Goal: Obtain resource: Obtain resource

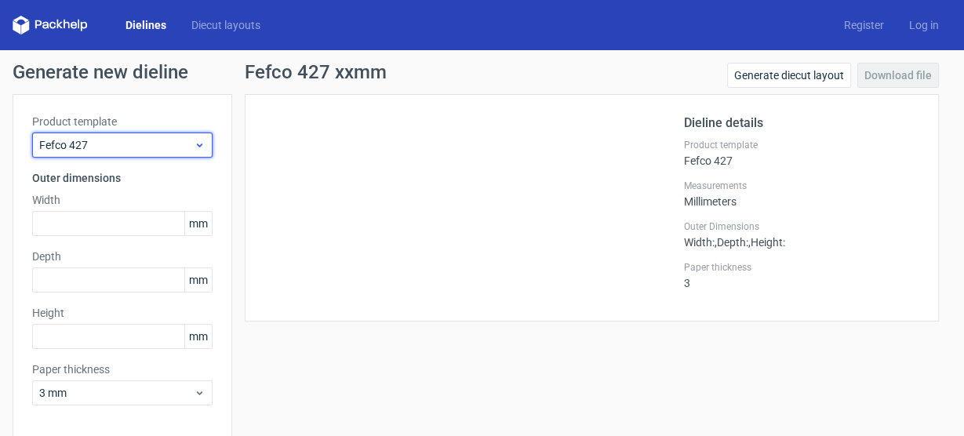
click at [124, 140] on span "Fefco 427" at bounding box center [116, 145] width 155 height 16
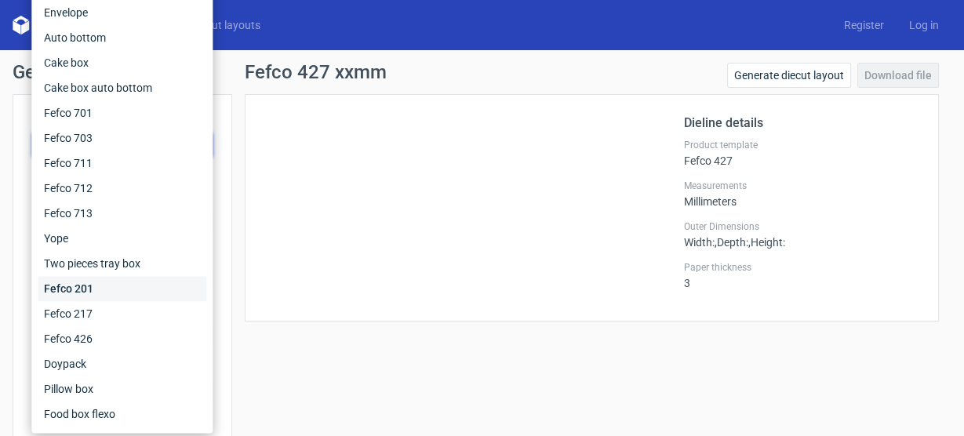
click at [96, 286] on div "Fefco 201" at bounding box center [122, 288] width 169 height 25
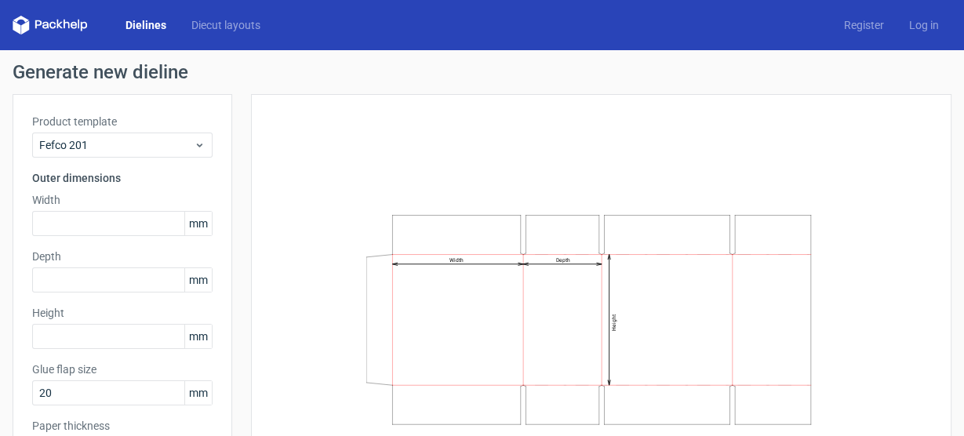
scroll to position [120, 0]
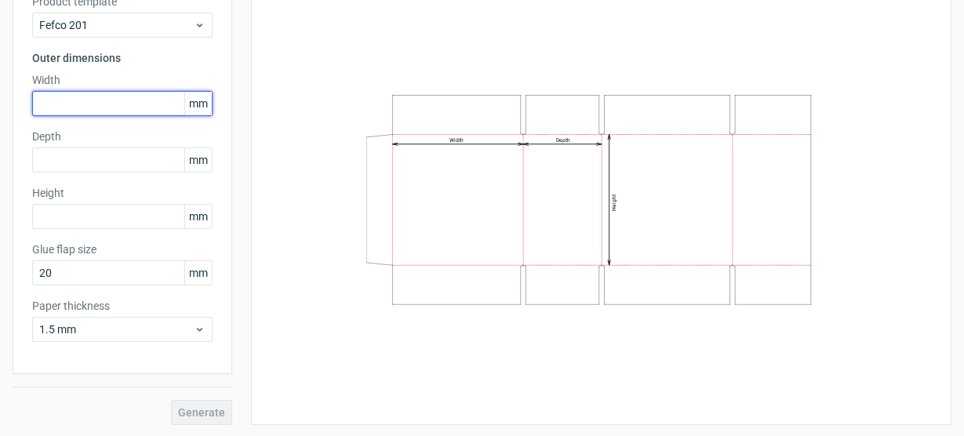
click at [87, 104] on input "text" at bounding box center [122, 103] width 180 height 25
type input "460"
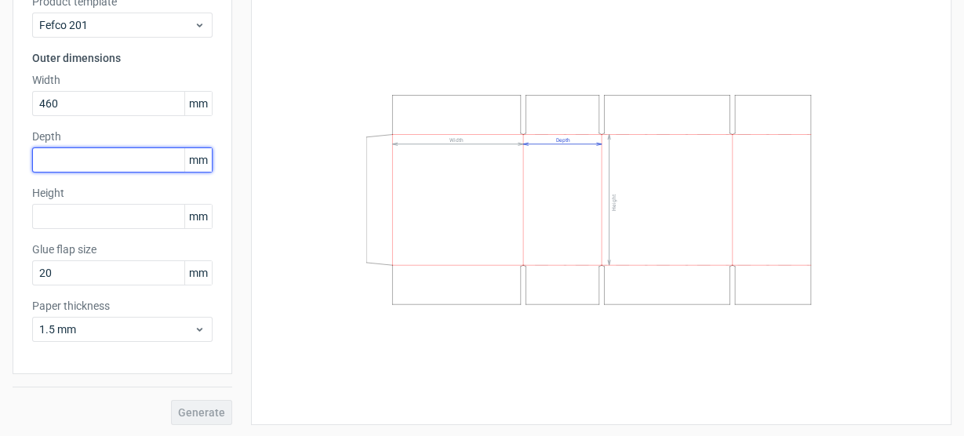
click at [89, 155] on input "text" at bounding box center [122, 159] width 180 height 25
type input "380"
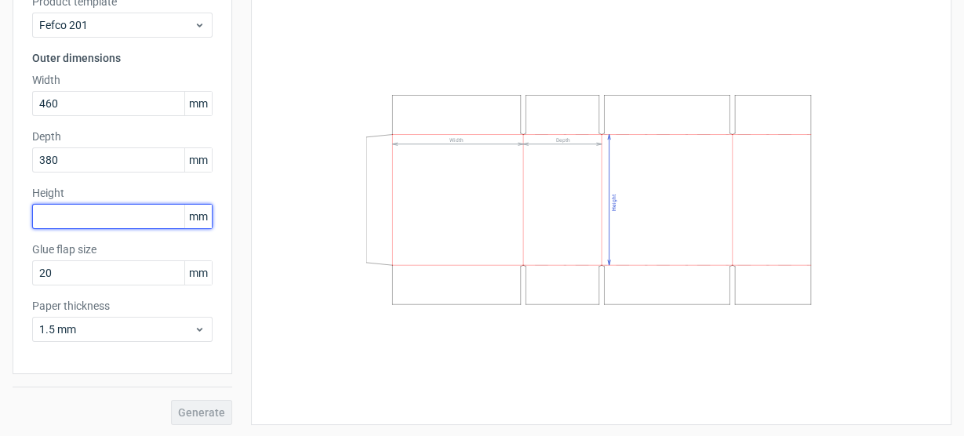
click at [94, 204] on input "text" at bounding box center [122, 216] width 180 height 25
drag, startPoint x: 102, startPoint y: 217, endPoint x: 1, endPoint y: 205, distance: 102.0
click at [0, 207] on div "Generate new dieline Product template Fefco 201 Outer dimensions Width 460 mm D…" at bounding box center [482, 184] width 964 height 508
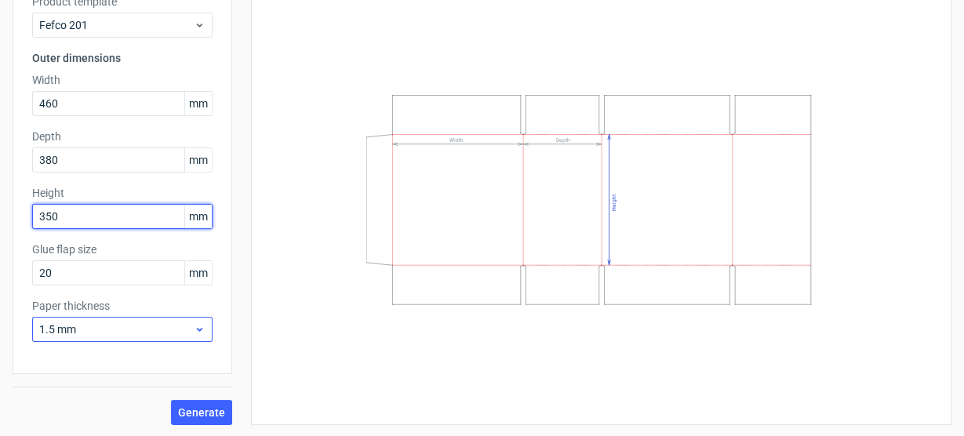
type input "350"
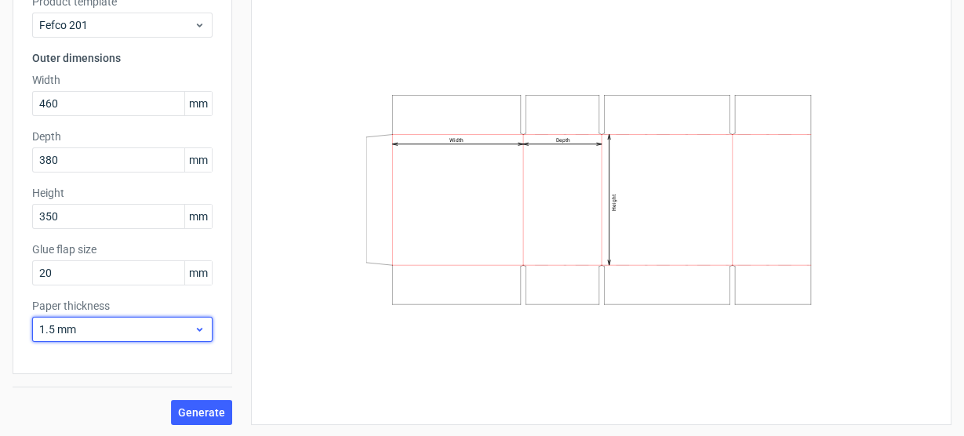
click at [122, 322] on span "1.5 mm" at bounding box center [116, 330] width 155 height 16
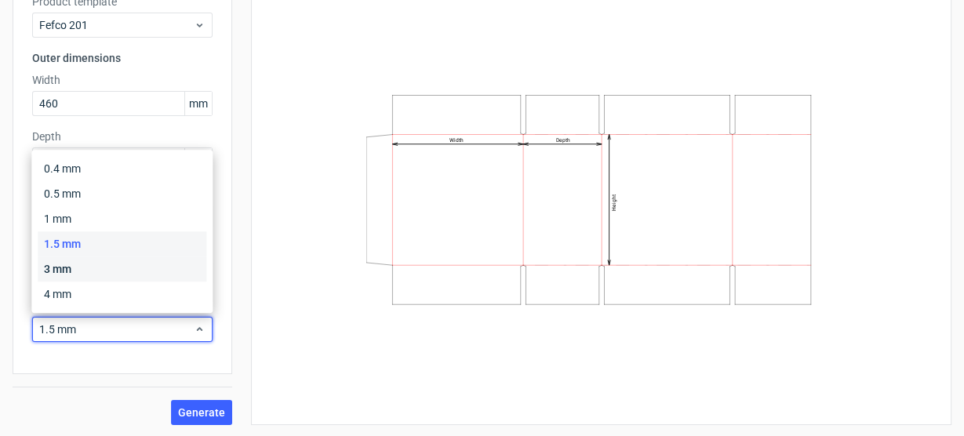
click at [96, 271] on div "3 mm" at bounding box center [122, 269] width 169 height 25
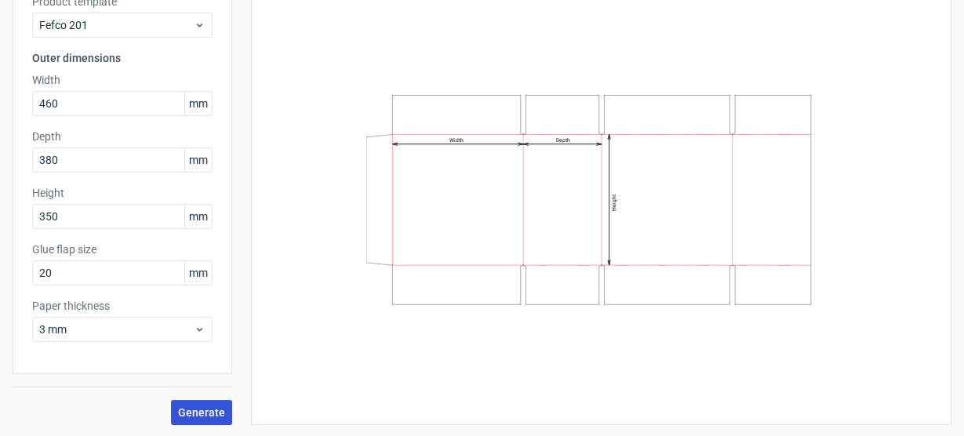
click at [213, 409] on span "Generate" at bounding box center [201, 412] width 47 height 11
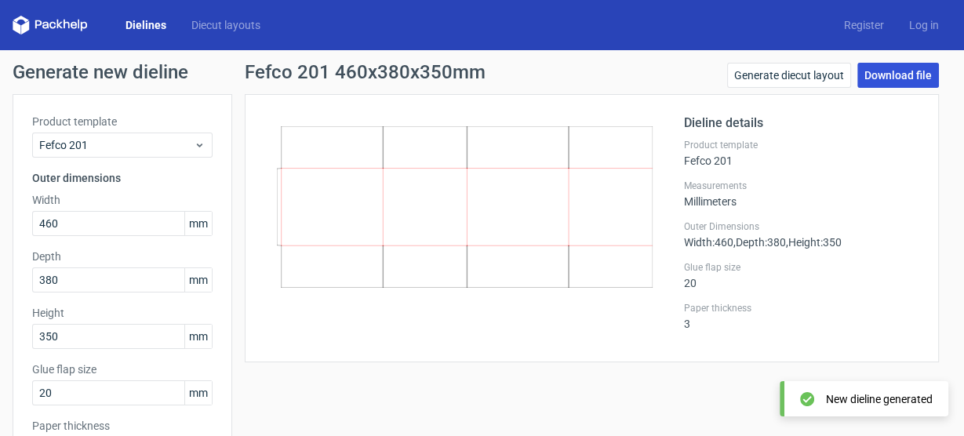
click at [905, 75] on link "Download file" at bounding box center [898, 75] width 82 height 25
click at [546, 374] on div "Fefco 201 460x380x350mm Generate diecut layout Download file Dieline details Pr…" at bounding box center [591, 304] width 719 height 482
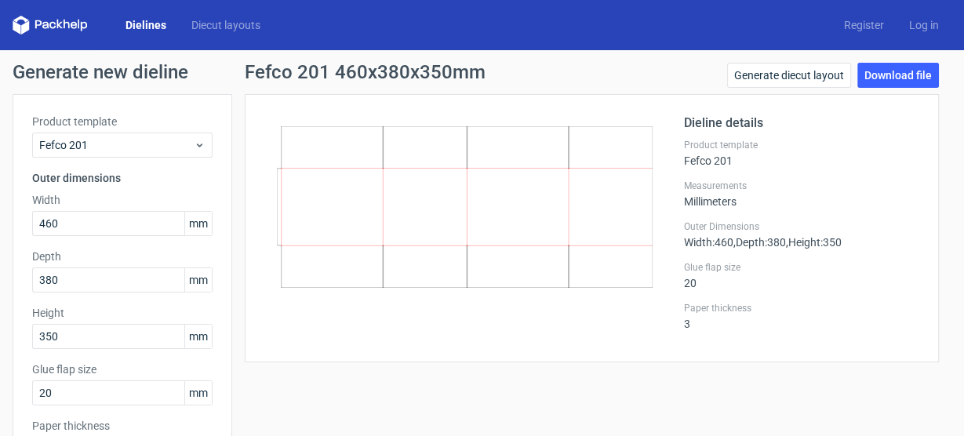
click at [116, 166] on div "Product template Fefco 201 Outer dimensions Width 460 mm Depth 380 mm Height 35…" at bounding box center [123, 294] width 220 height 400
click at [119, 147] on span "Fefco 201" at bounding box center [116, 145] width 155 height 16
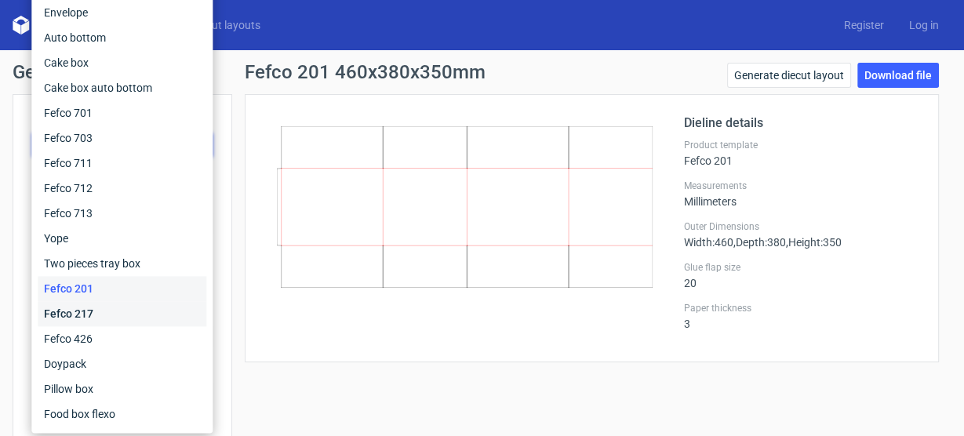
click at [97, 312] on div "Fefco 217" at bounding box center [122, 313] width 169 height 25
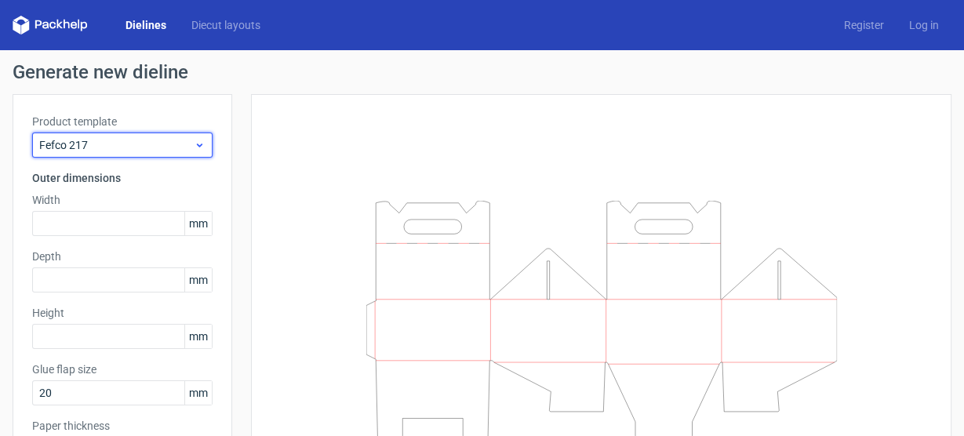
click at [128, 153] on div "Fefco 217" at bounding box center [122, 145] width 180 height 25
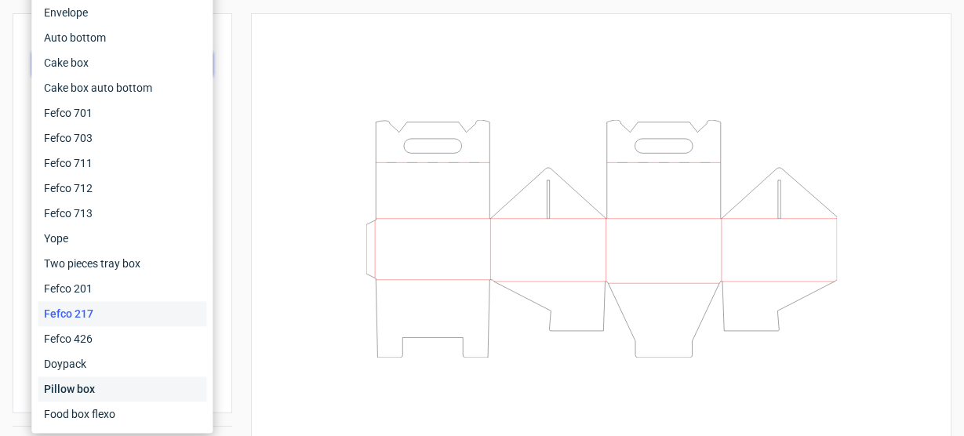
scroll to position [120, 0]
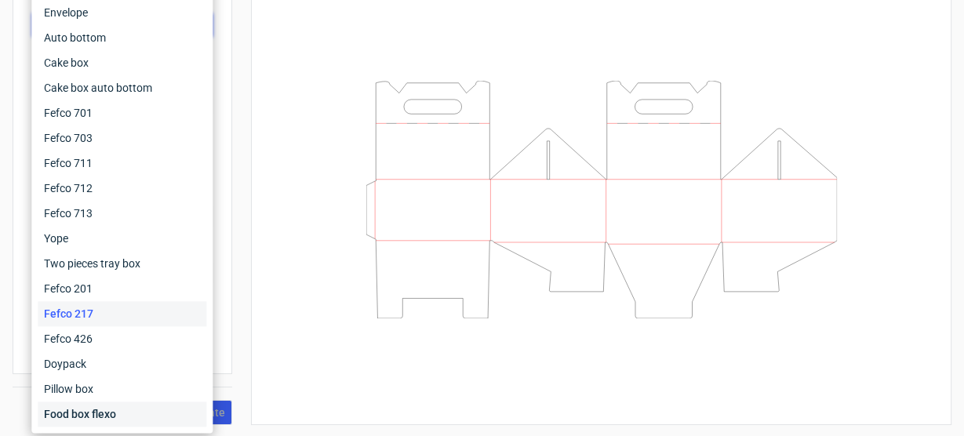
click at [116, 419] on div "Food box flexo" at bounding box center [122, 414] width 169 height 25
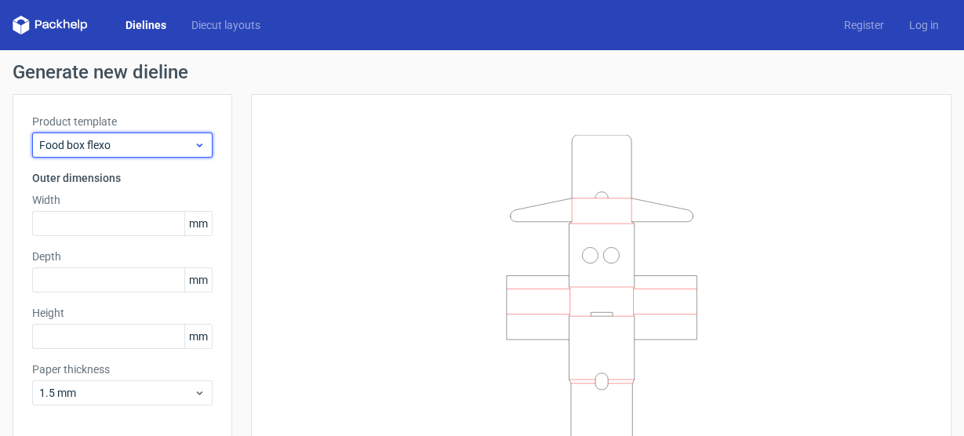
click at [110, 137] on span "Food box flexo" at bounding box center [116, 145] width 155 height 16
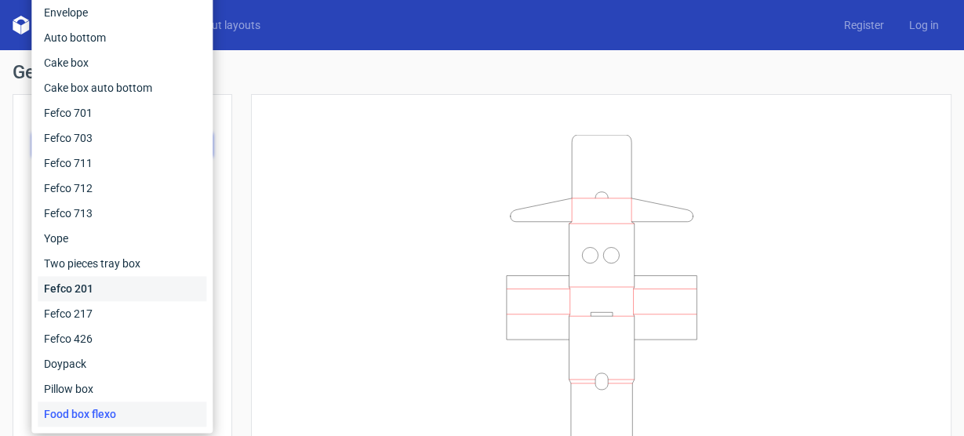
click at [124, 286] on div "Fefco 201" at bounding box center [122, 288] width 169 height 25
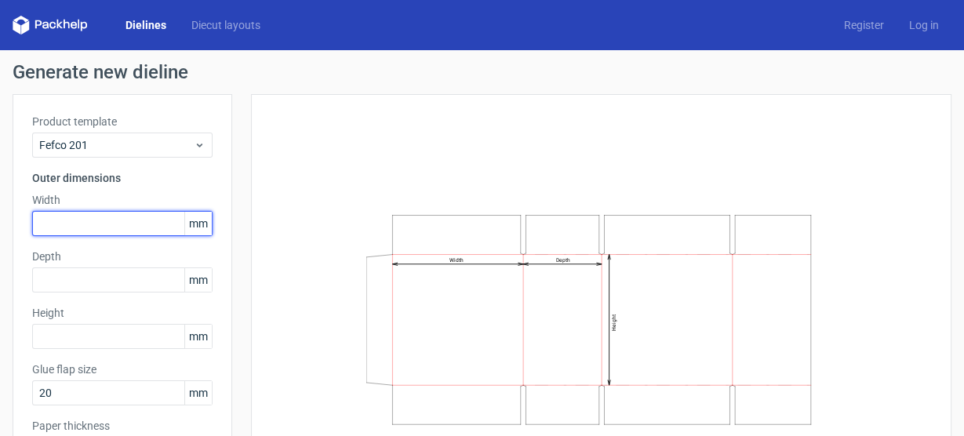
click at [101, 224] on input "text" at bounding box center [122, 223] width 180 height 25
type input "460"
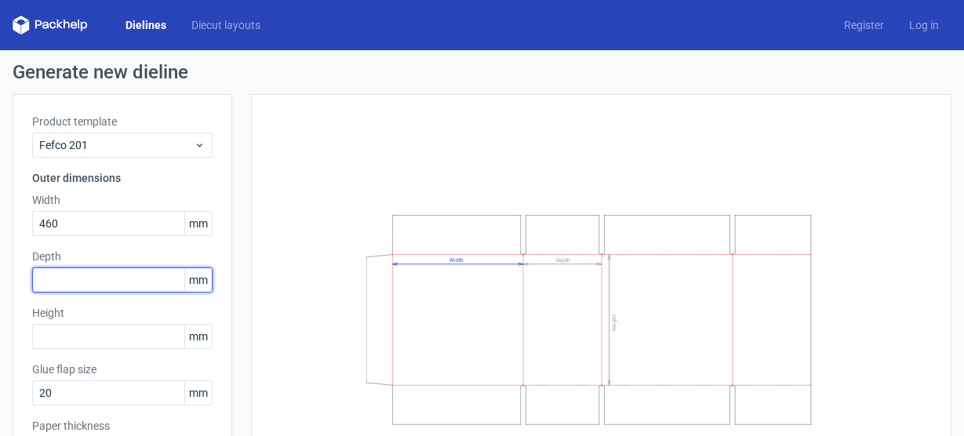
click at [99, 273] on input "text" at bounding box center [122, 280] width 180 height 25
type input "380"
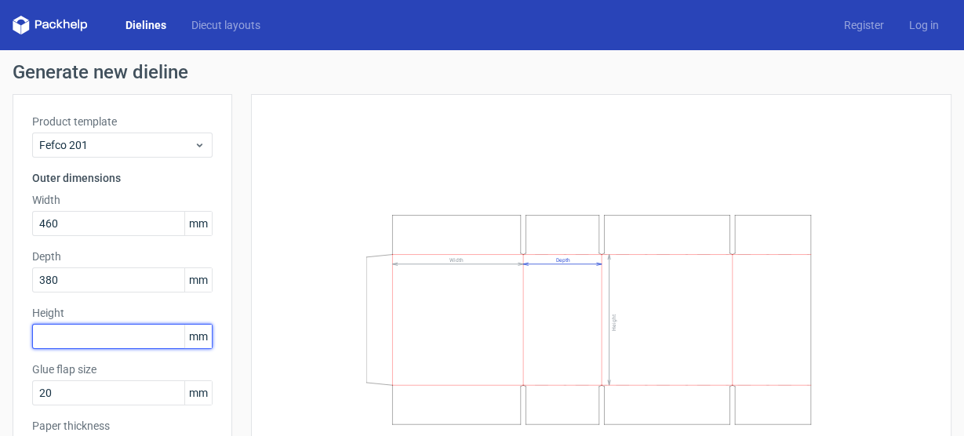
click at [111, 333] on input "text" at bounding box center [122, 336] width 180 height 25
type input "350"
click at [264, 100] on div "Width Depth Height" at bounding box center [601, 319] width 701 height 451
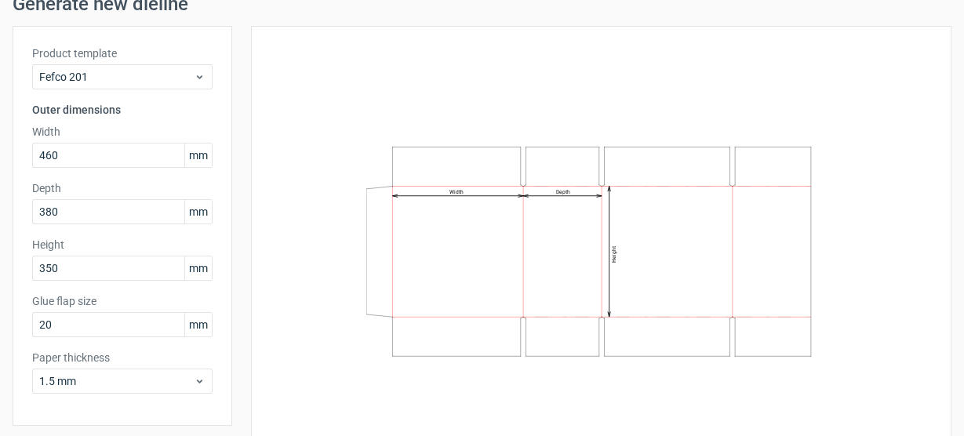
scroll to position [120, 0]
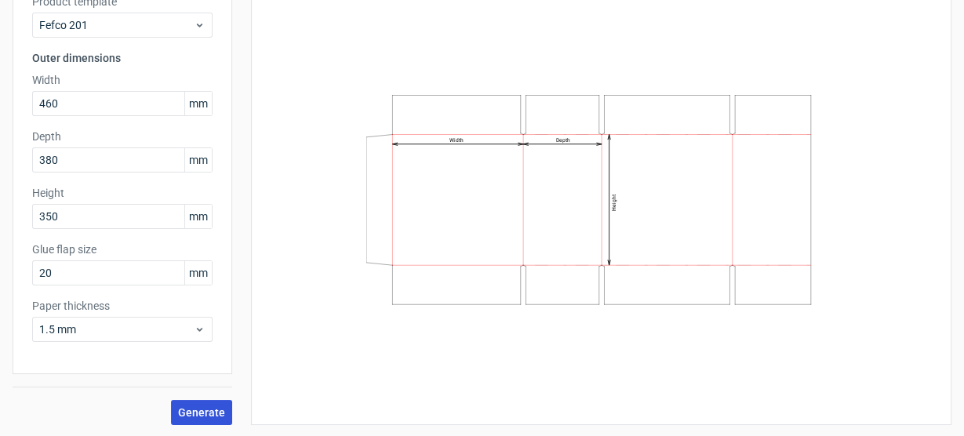
click at [208, 408] on span "Generate" at bounding box center [201, 412] width 47 height 11
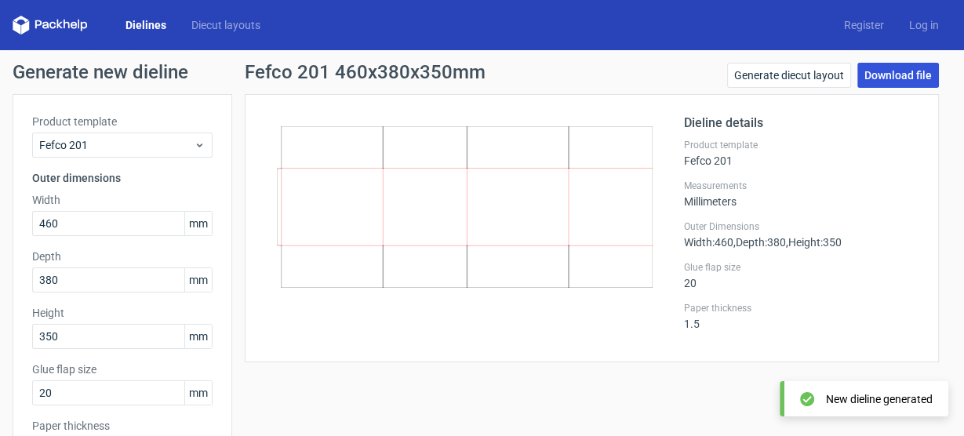
click at [872, 83] on link "Download file" at bounding box center [898, 75] width 82 height 25
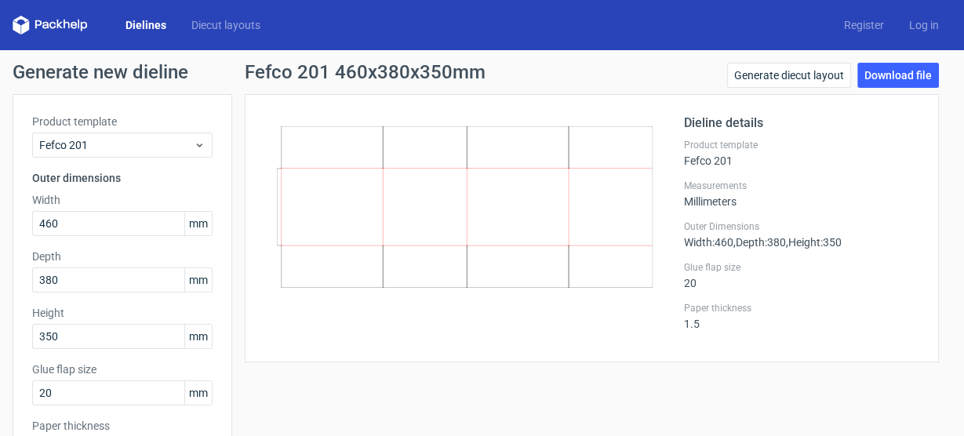
click at [837, 358] on div "Dieline details Product template Fefco 201 Measurements Millimeters Outer Dimen…" at bounding box center [592, 228] width 694 height 268
click at [803, 79] on link "Generate diecut layout" at bounding box center [789, 75] width 124 height 25
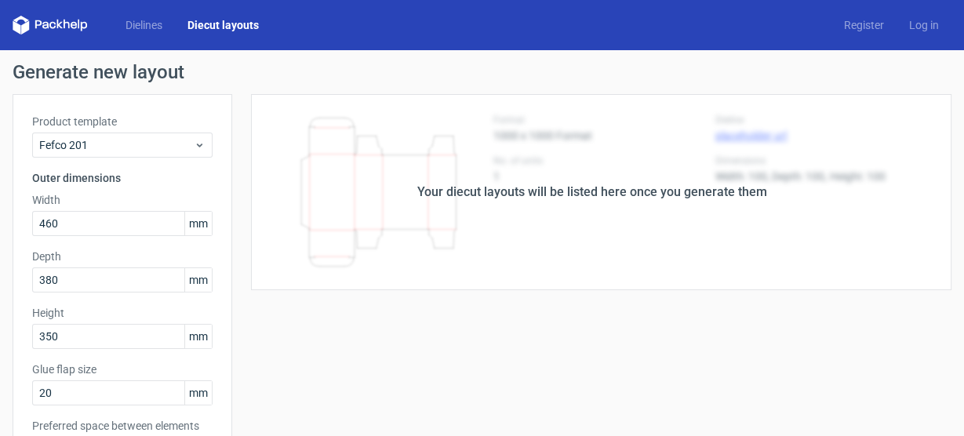
click at [726, 159] on div "Your diecut layouts will be listed here once you generate them" at bounding box center [591, 192] width 719 height 196
click at [824, 168] on div "Your diecut layouts will be listed here once you generate them" at bounding box center [591, 192] width 719 height 196
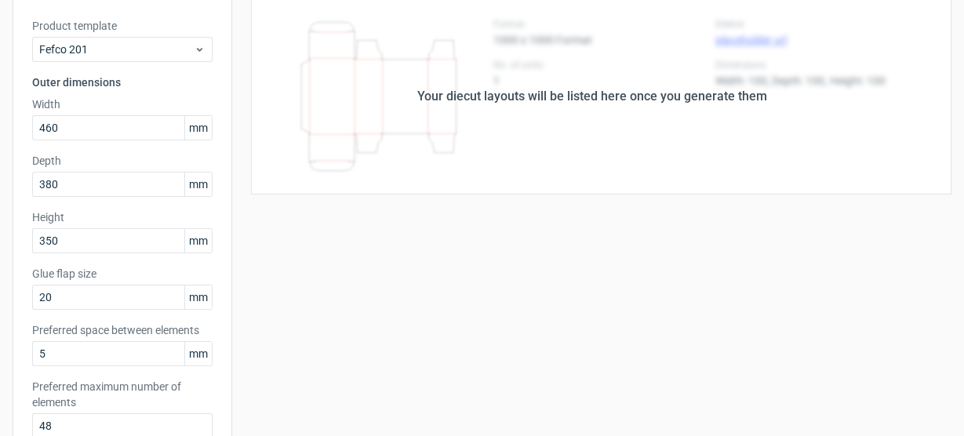
scroll to position [251, 0]
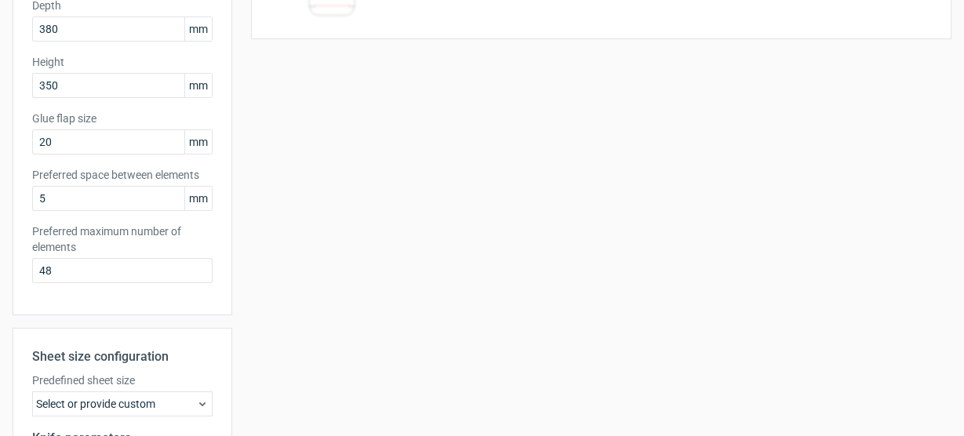
click at [399, 269] on div "Your diecut layouts will be listed here once you generate them Height Depth Wid…" at bounding box center [591, 240] width 719 height 795
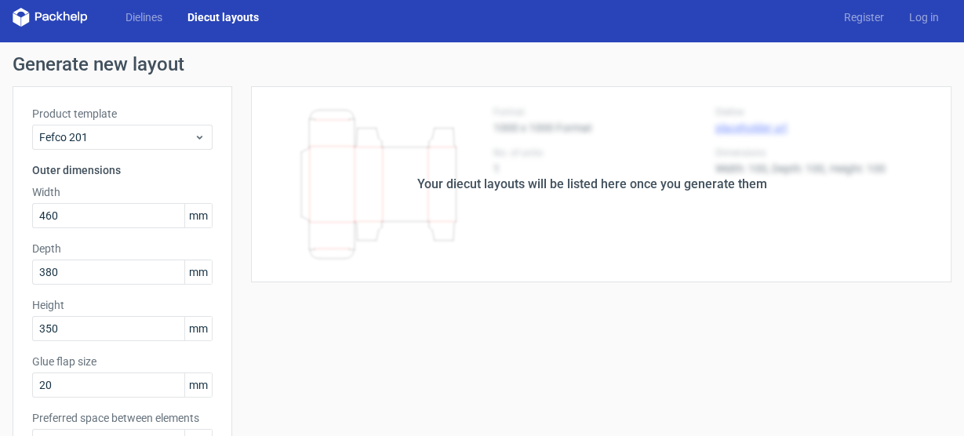
scroll to position [0, 0]
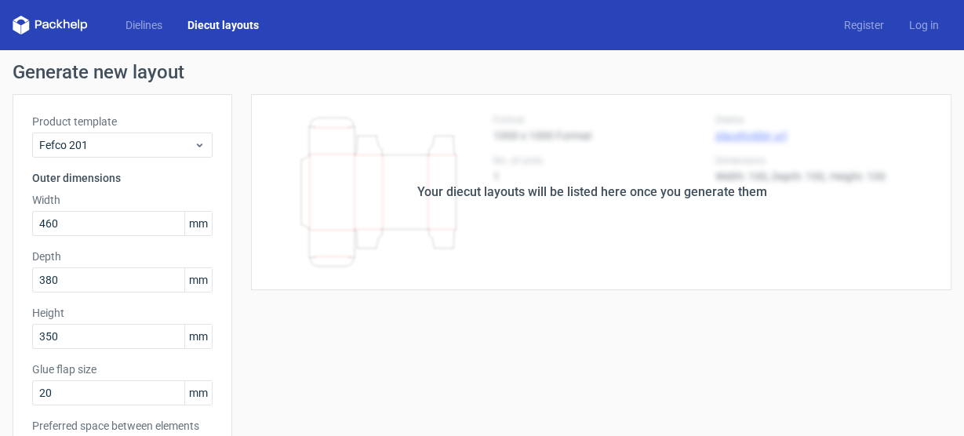
click at [541, 199] on div "Your diecut layouts will be listed here once you generate them" at bounding box center [592, 192] width 350 height 19
click at [527, 195] on div "Your diecut layouts will be listed here once you generate them" at bounding box center [592, 192] width 350 height 19
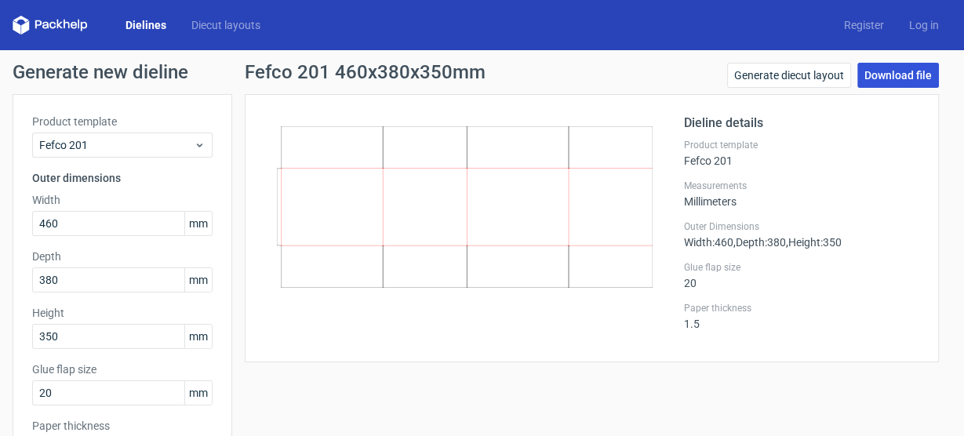
click at [903, 84] on link "Download file" at bounding box center [898, 75] width 82 height 25
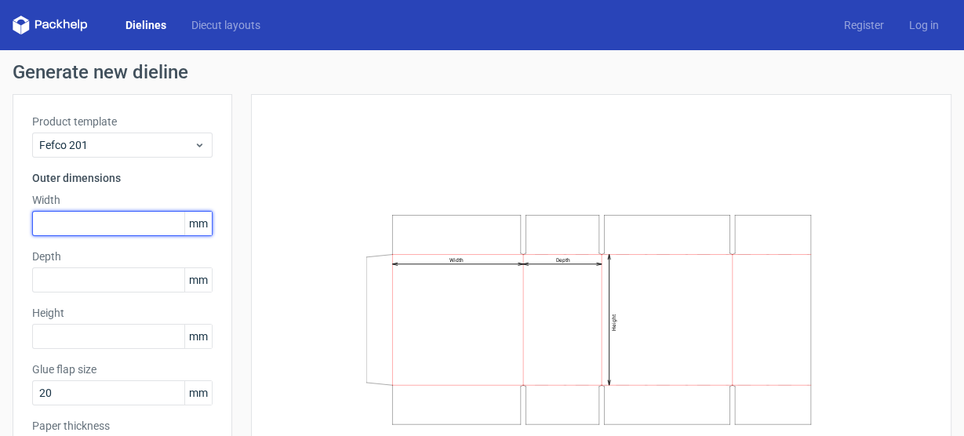
click at [67, 215] on input "text" at bounding box center [122, 223] width 180 height 25
type input "460"
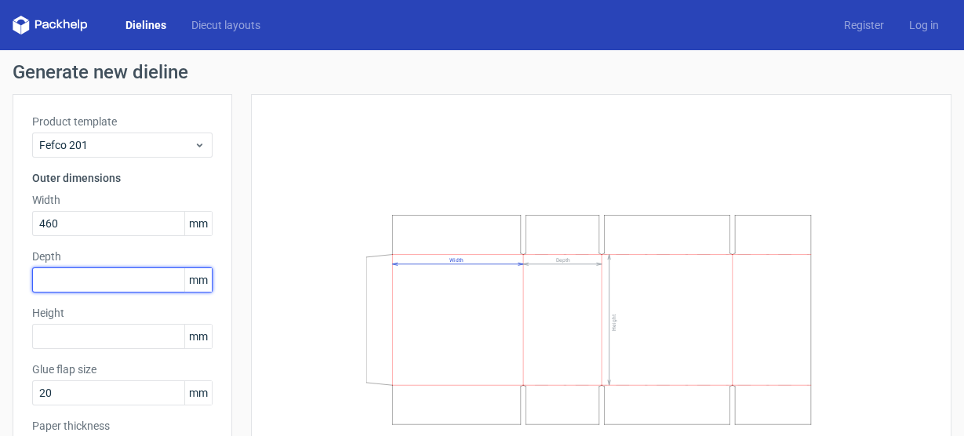
click at [144, 276] on input "text" at bounding box center [122, 280] width 180 height 25
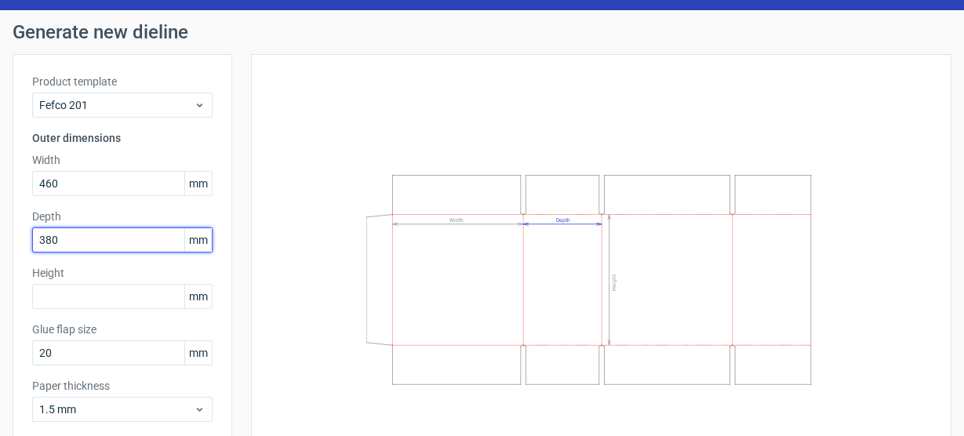
scroll to position [63, 0]
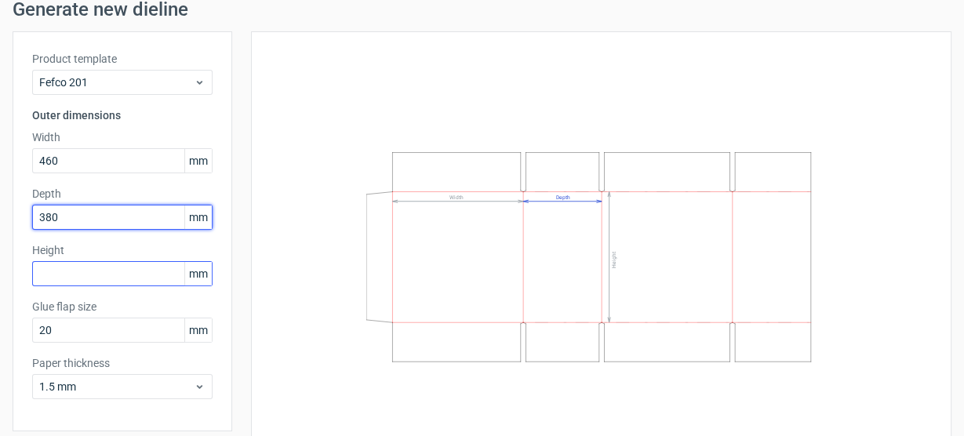
type input "380"
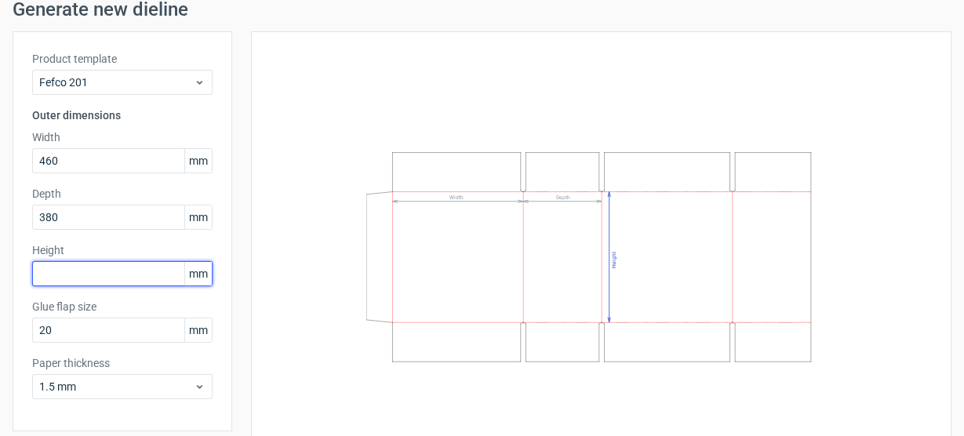
click at [100, 274] on input "text" at bounding box center [122, 273] width 180 height 25
drag, startPoint x: 53, startPoint y: 272, endPoint x: 0, endPoint y: 252, distance: 56.4
click at [0, 252] on div "Generate new dieline Product template Fefco 201 Outer dimensions Width 460 mm D…" at bounding box center [482, 241] width 964 height 508
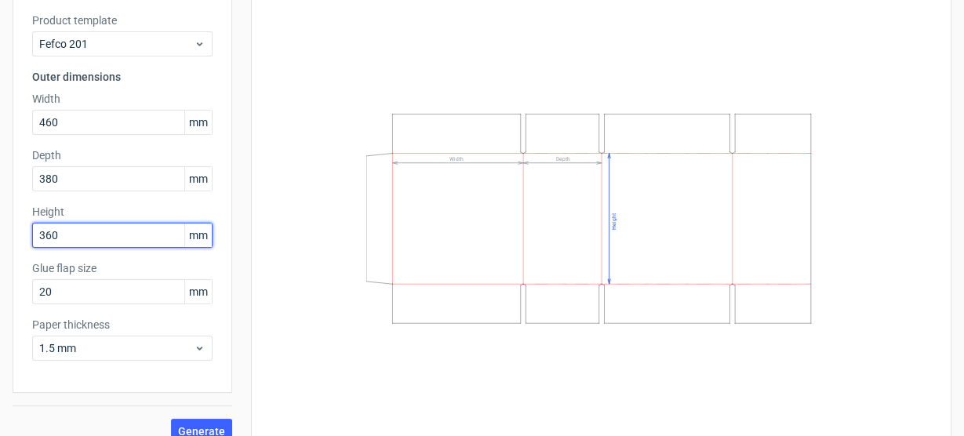
scroll to position [120, 0]
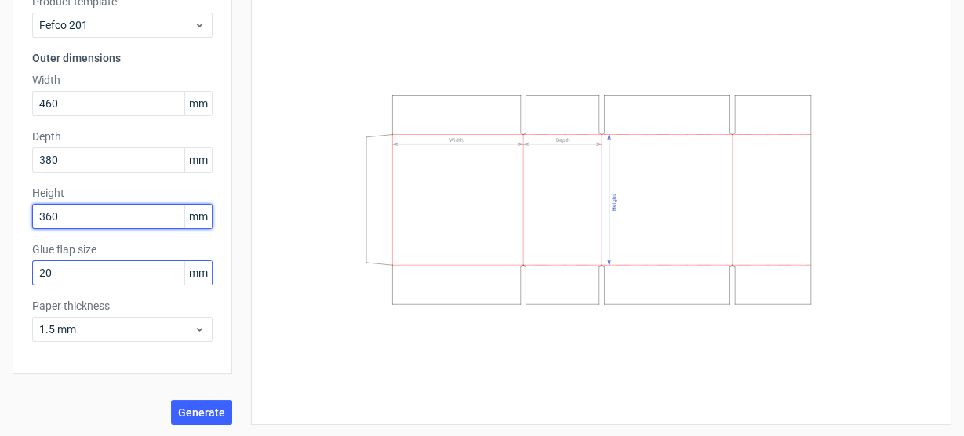
type input "360"
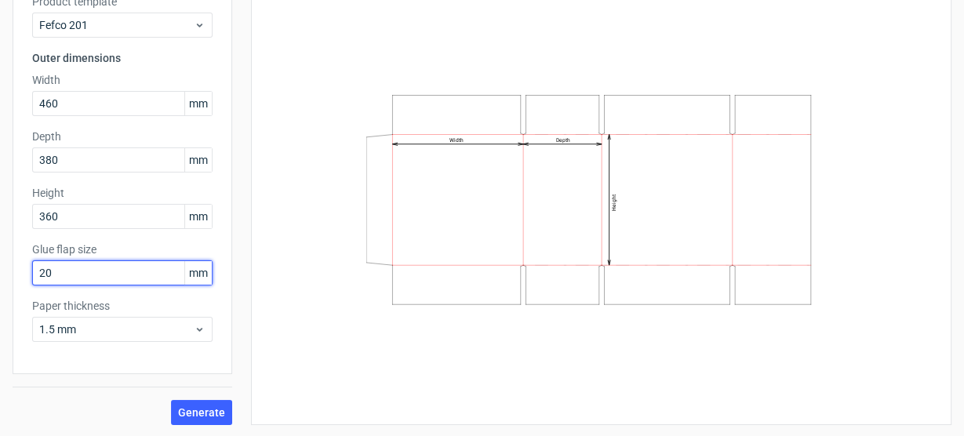
click at [95, 279] on input "20" at bounding box center [122, 272] width 180 height 25
drag, startPoint x: 69, startPoint y: 273, endPoint x: 0, endPoint y: 224, distance: 84.9
click at [0, 231] on div "Generate new dieline Product template Fefco 201 Outer dimensions Width 460 mm D…" at bounding box center [482, 184] width 964 height 508
type input "2"
drag, startPoint x: 94, startPoint y: 271, endPoint x: 49, endPoint y: 274, distance: 44.8
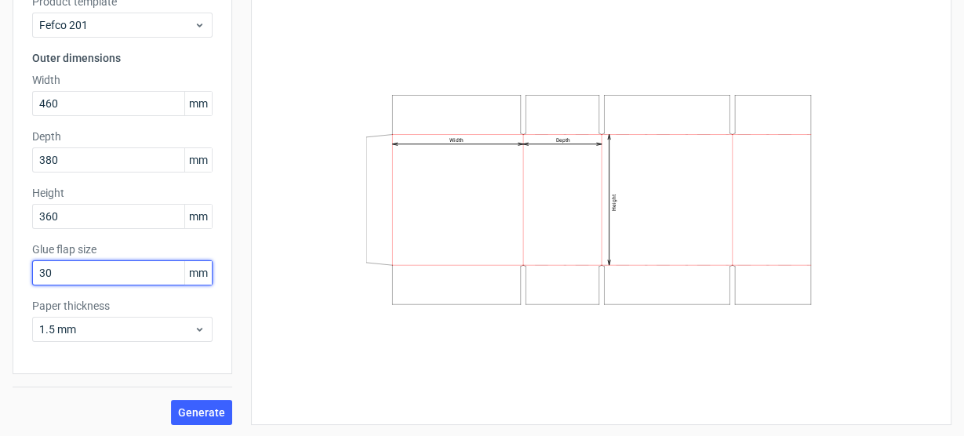
click at [49, 274] on input "30" at bounding box center [122, 272] width 180 height 25
type input "30"
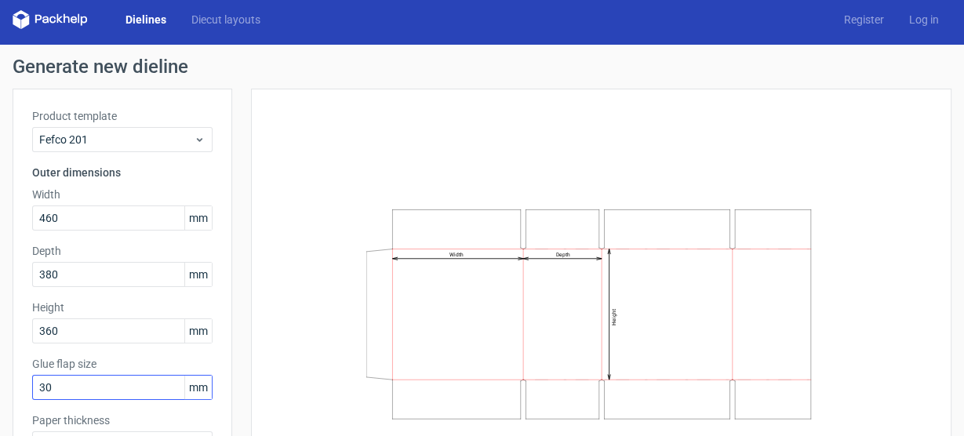
scroll to position [0, 0]
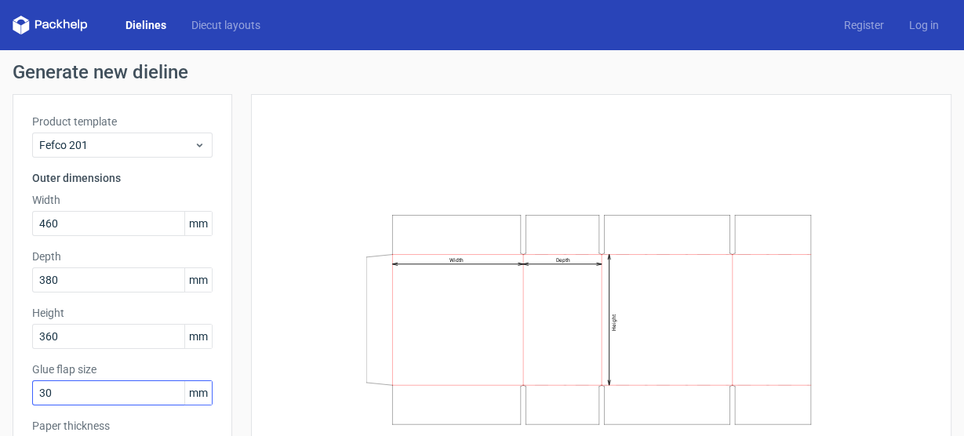
click at [49, 274] on div "Product template Fefco 201 Outer dimensions Width 460 mm Depth 380 mm Height 36…" at bounding box center [123, 294] width 220 height 400
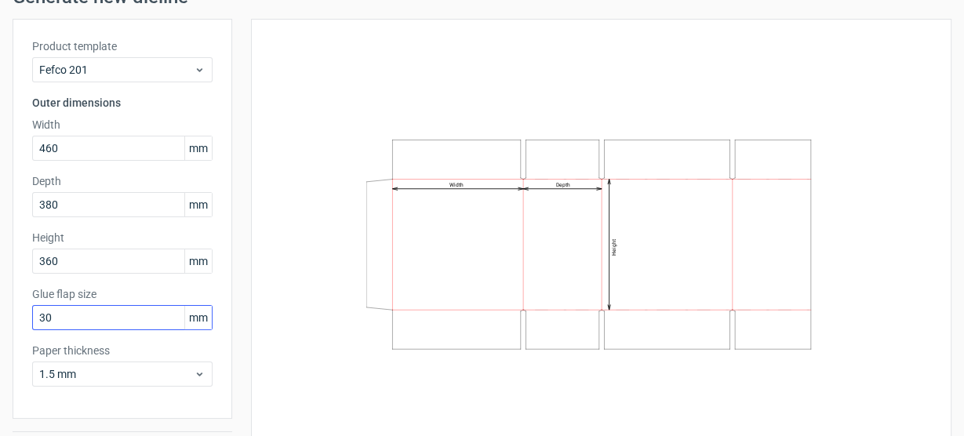
scroll to position [120, 0]
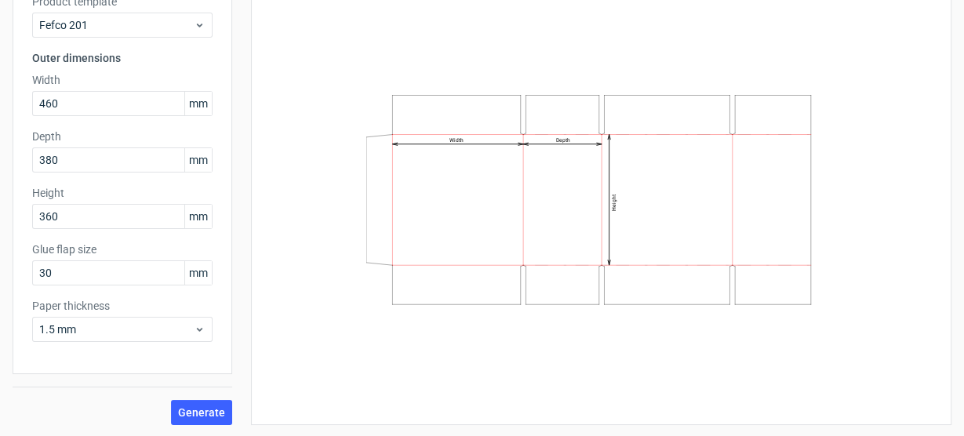
click at [316, 240] on div "Width Depth Height" at bounding box center [601, 200] width 661 height 412
click at [119, 326] on span "1.5 mm" at bounding box center [116, 330] width 155 height 16
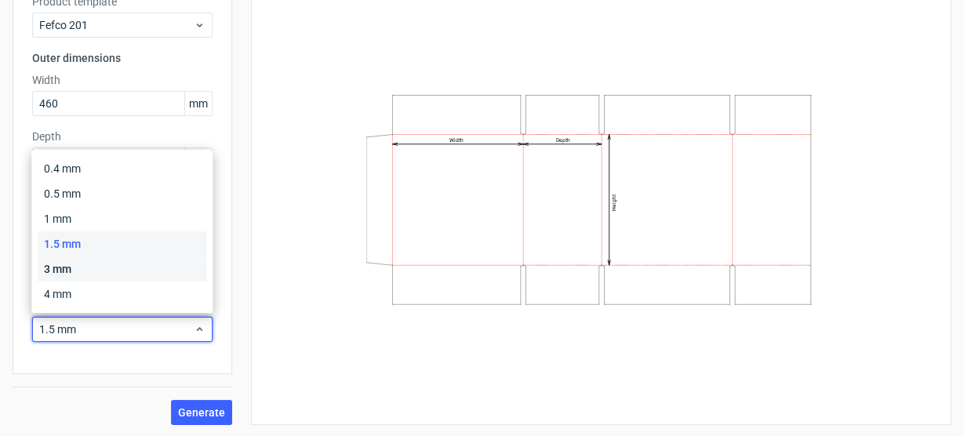
click at [96, 268] on div "3 mm" at bounding box center [122, 269] width 169 height 25
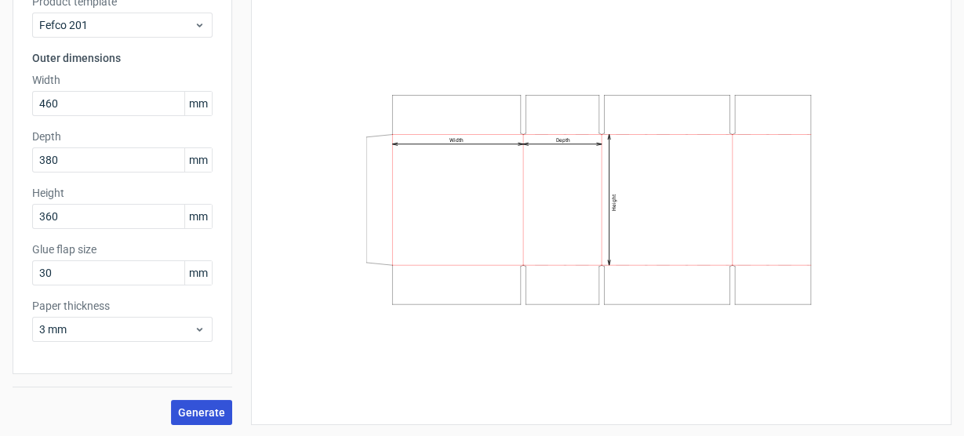
click at [206, 410] on span "Generate" at bounding box center [201, 412] width 47 height 11
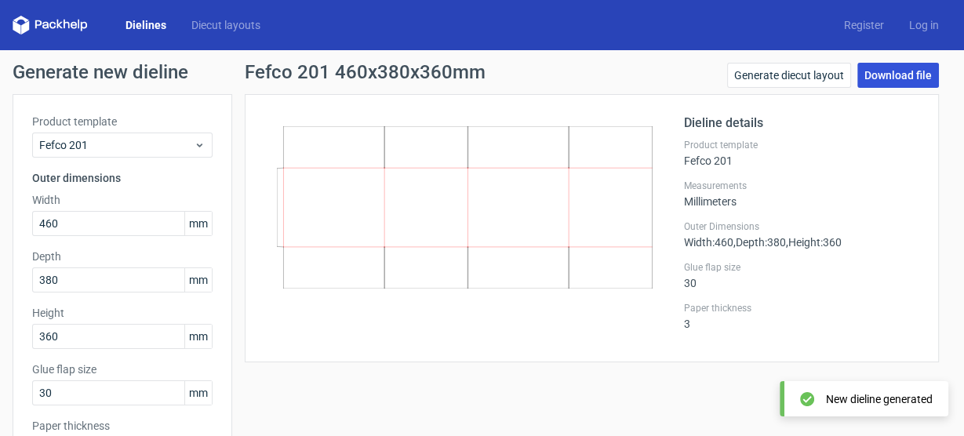
click at [870, 78] on link "Download file" at bounding box center [898, 75] width 82 height 25
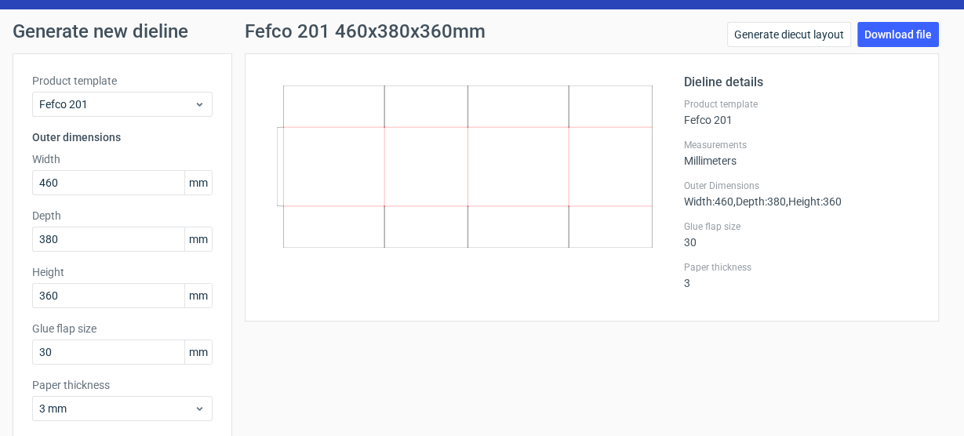
scroll to position [120, 0]
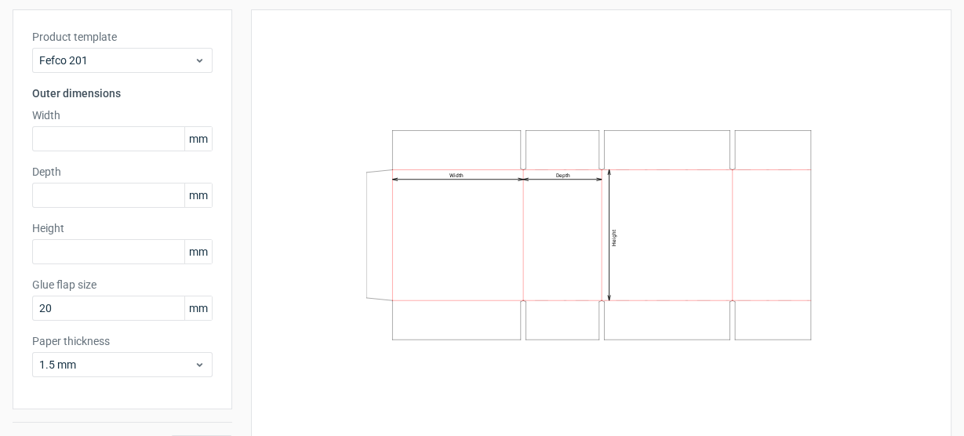
scroll to position [120, 0]
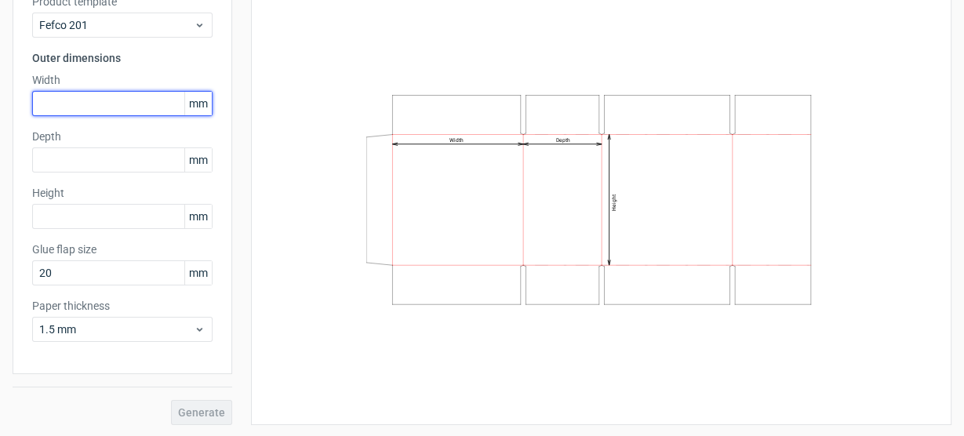
click at [71, 96] on input "text" at bounding box center [122, 103] width 180 height 25
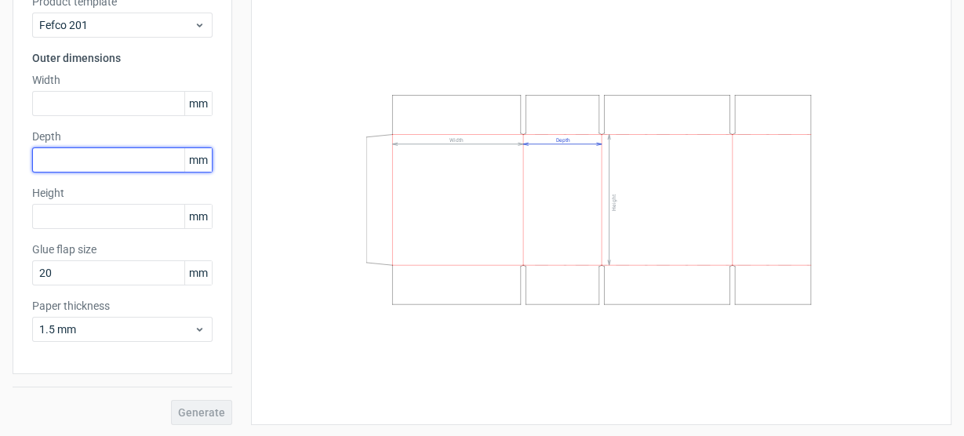
drag, startPoint x: 67, startPoint y: 151, endPoint x: 82, endPoint y: 158, distance: 16.5
click at [69, 151] on input "text" at bounding box center [122, 159] width 180 height 25
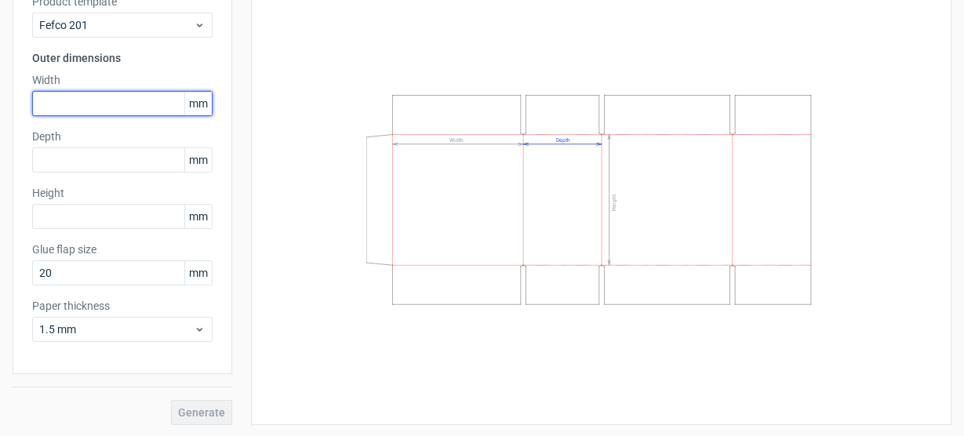
click at [90, 114] on input "text" at bounding box center [122, 103] width 180 height 25
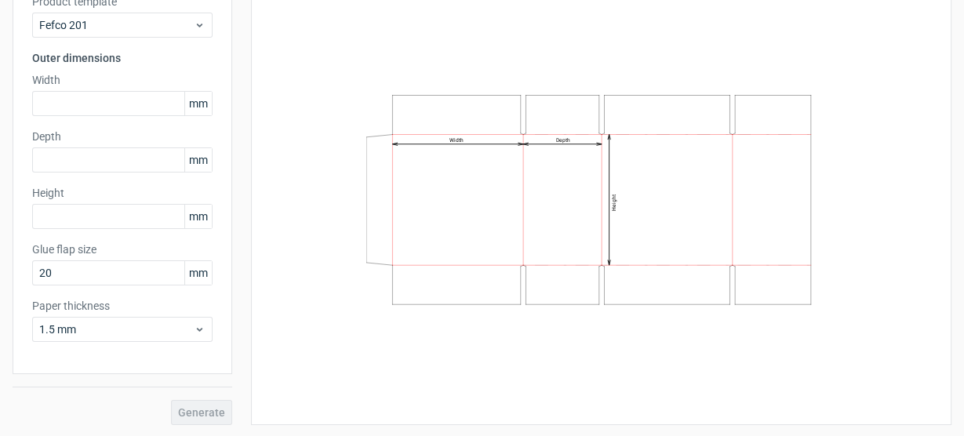
click at [72, 140] on label "Depth" at bounding box center [122, 137] width 180 height 16
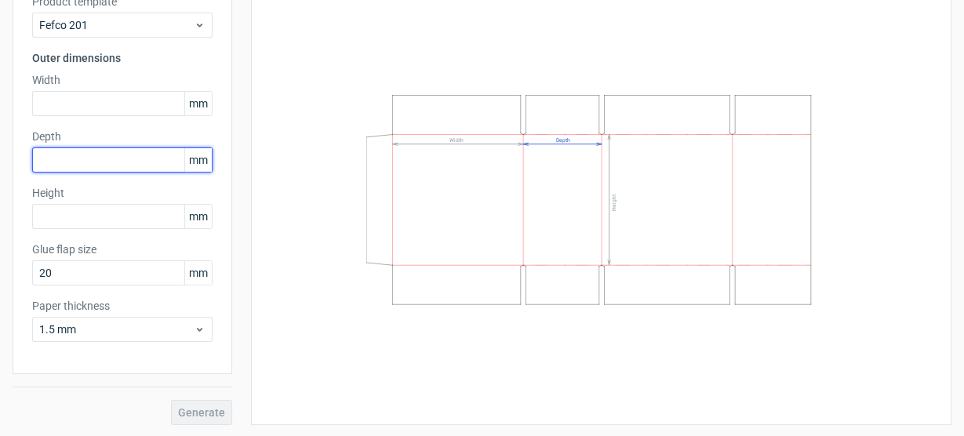
click at [104, 168] on input "text" at bounding box center [122, 159] width 180 height 25
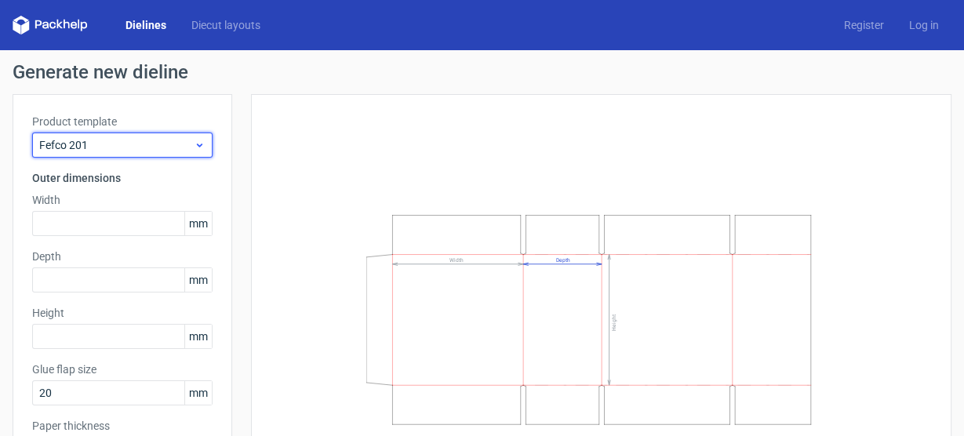
click at [122, 152] on span "Fefco 201" at bounding box center [116, 145] width 155 height 16
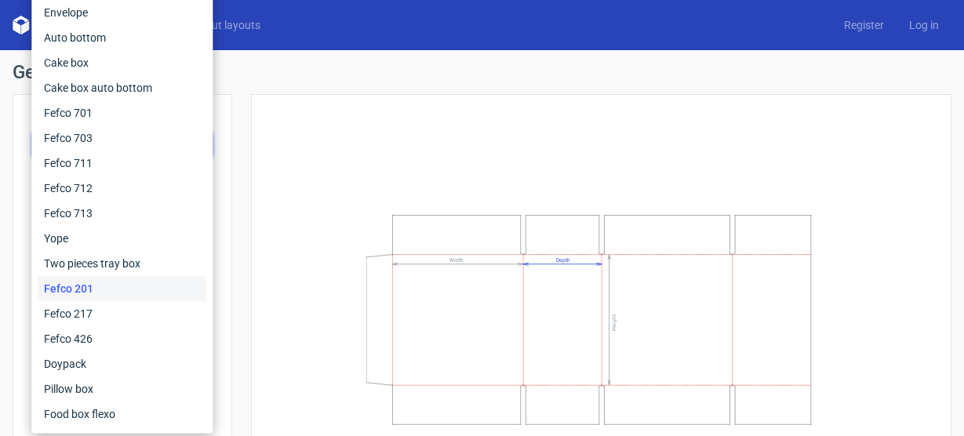
click at [373, 24] on div "Dielines Diecut layouts Register Log in" at bounding box center [482, 25] width 964 height 50
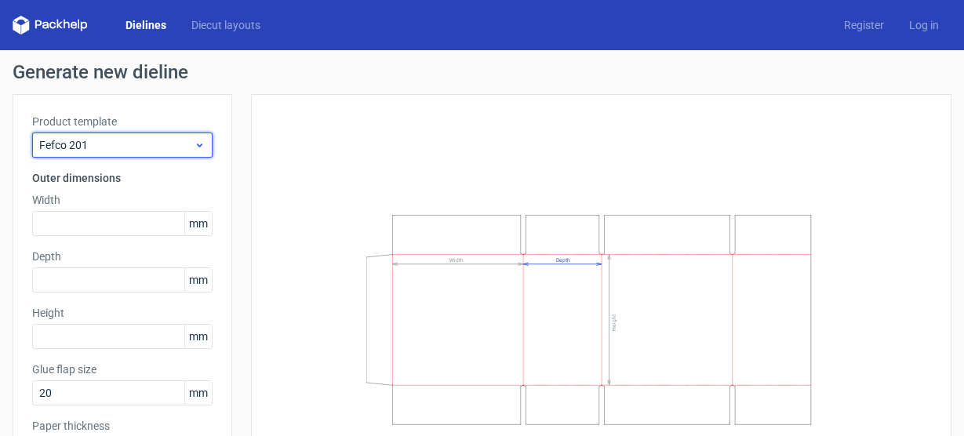
click at [145, 143] on span "Fefco 201" at bounding box center [116, 145] width 155 height 16
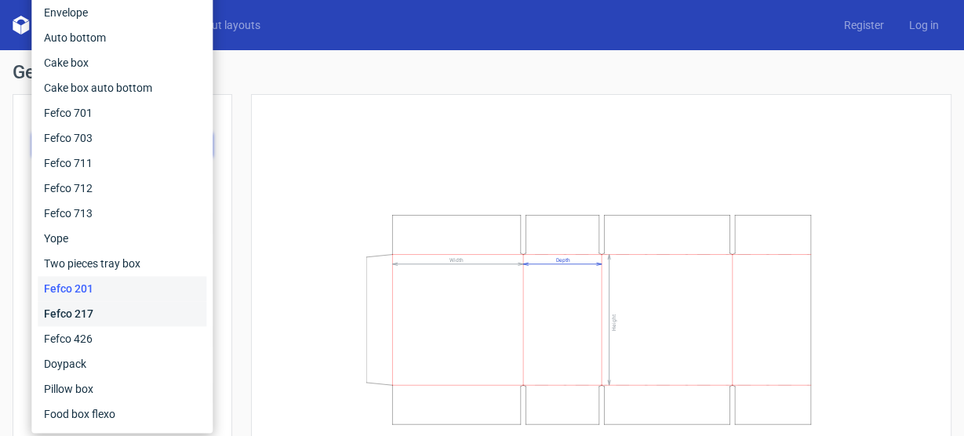
click at [103, 308] on div "Fefco 217" at bounding box center [122, 313] width 169 height 25
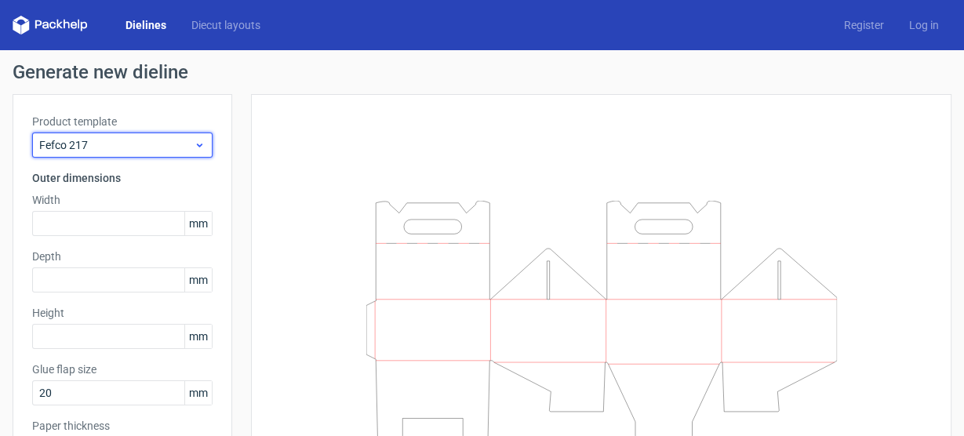
click at [104, 146] on span "Fefco 217" at bounding box center [116, 145] width 155 height 16
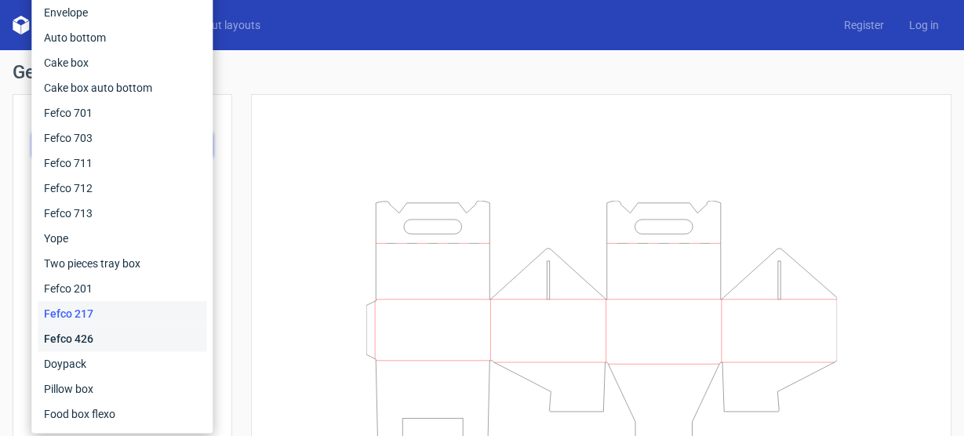
click at [104, 334] on div "Fefco 426" at bounding box center [122, 338] width 169 height 25
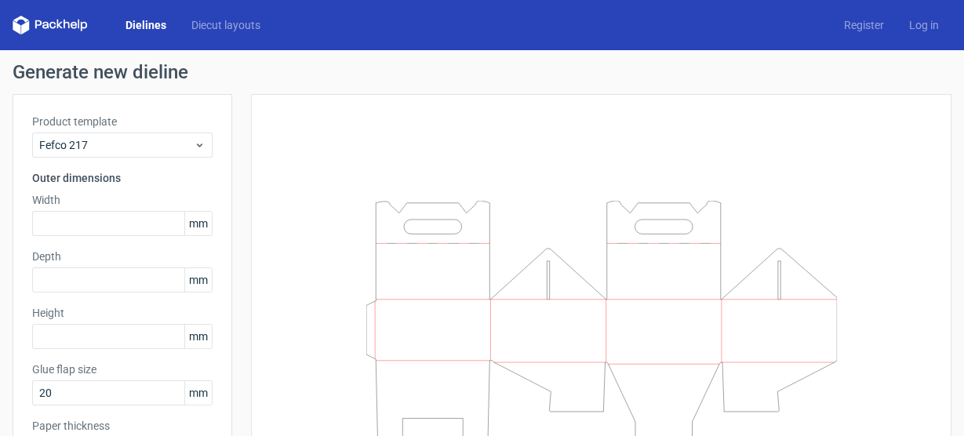
click at [64, 24] on icon at bounding box center [67, 24] width 6 height 9
click at [1, 22] on div "Dielines Diecut layouts Register Log in" at bounding box center [482, 25] width 964 height 50
click at [127, 27] on link "Dielines" at bounding box center [146, 25] width 66 height 16
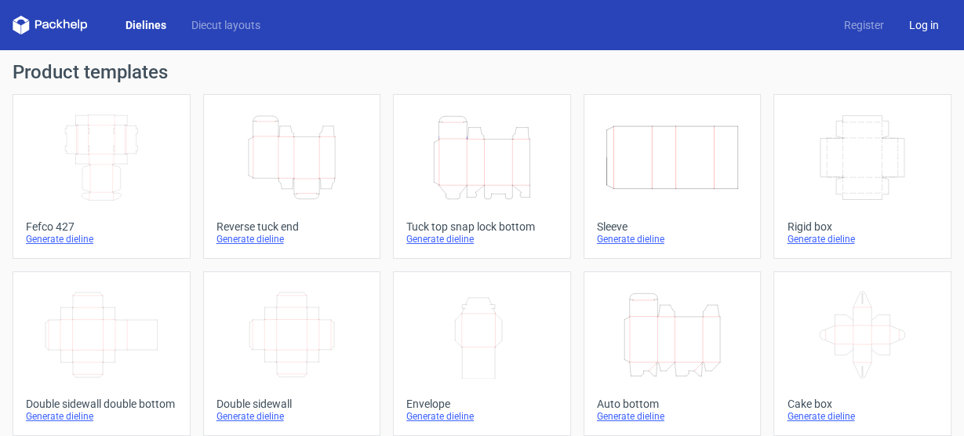
click at [905, 26] on link "Log in" at bounding box center [924, 25] width 55 height 16
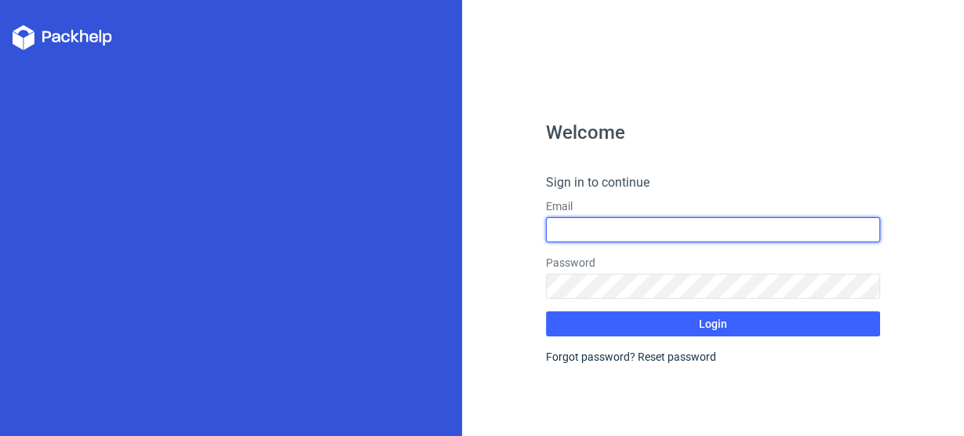
click at [622, 231] on input "text" at bounding box center [713, 229] width 335 height 25
click at [620, 225] on input "text" at bounding box center [713, 229] width 335 height 25
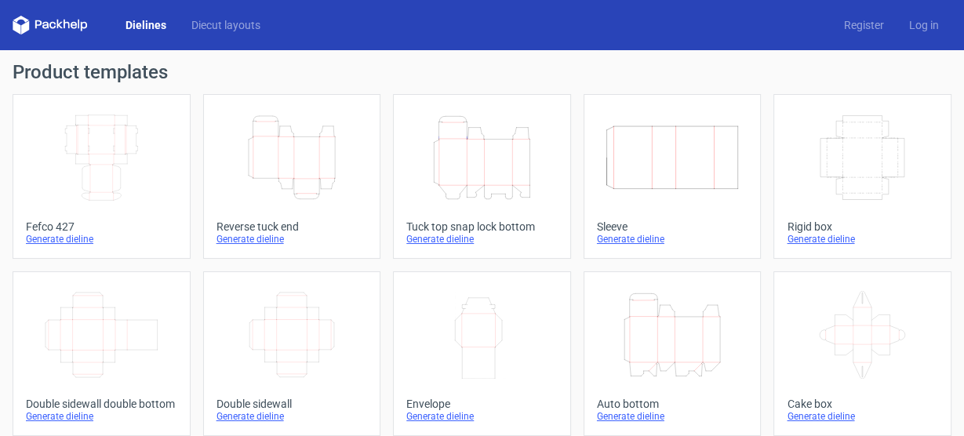
click at [64, 24] on icon at bounding box center [67, 24] width 6 height 9
drag, startPoint x: 59, startPoint y: 73, endPoint x: 497, endPoint y: 57, distance: 438.8
click at [60, 73] on h1 "Product templates" at bounding box center [482, 72] width 939 height 19
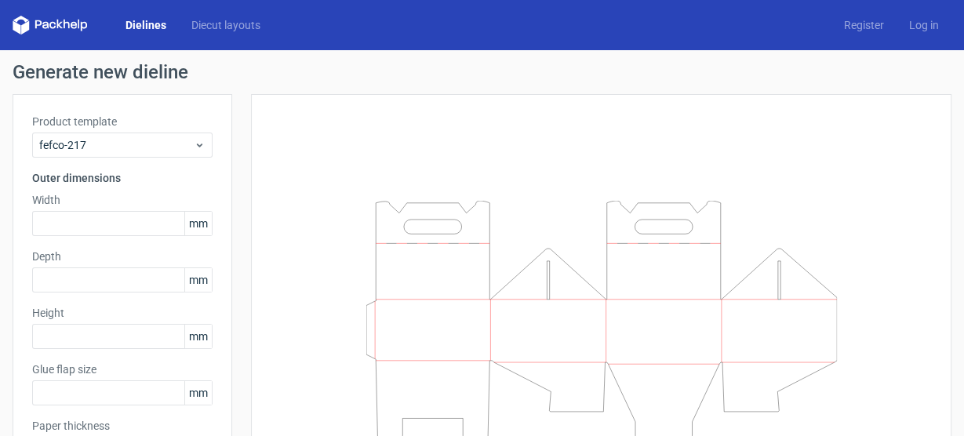
type input "20"
click at [114, 144] on span "Fefco 217" at bounding box center [116, 145] width 155 height 16
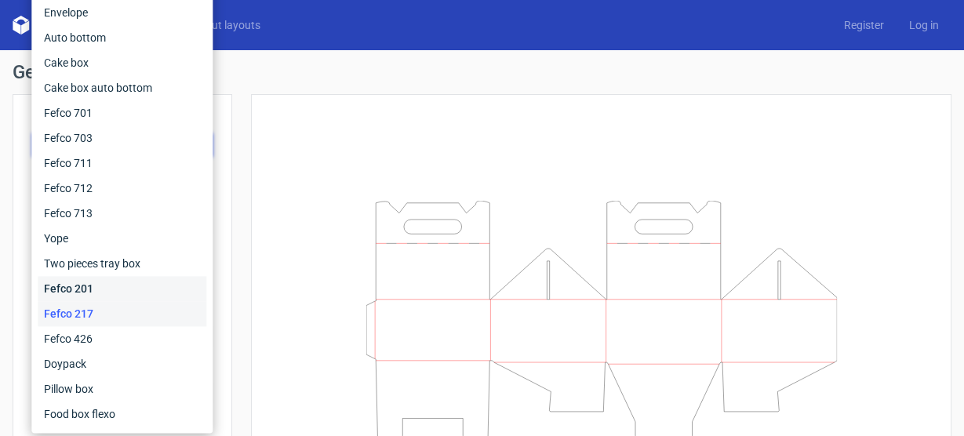
click at [97, 291] on div "Fefco 201" at bounding box center [122, 288] width 169 height 25
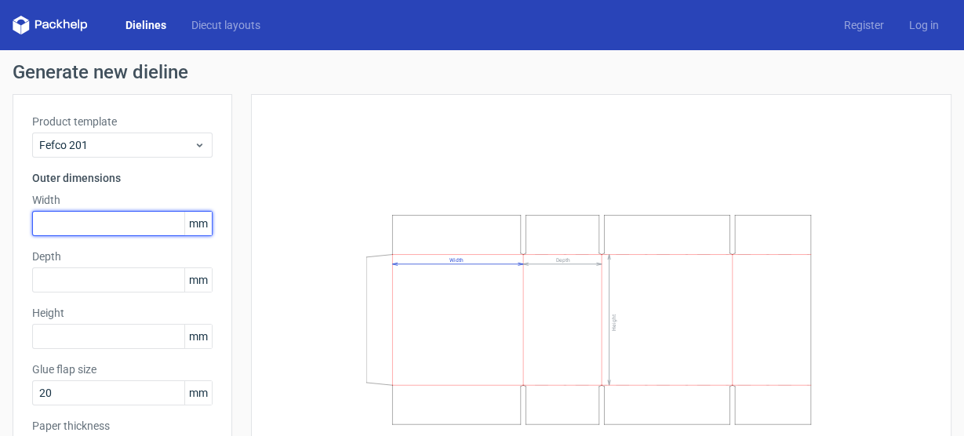
click at [90, 214] on input "text" at bounding box center [122, 223] width 180 height 25
type input "460"
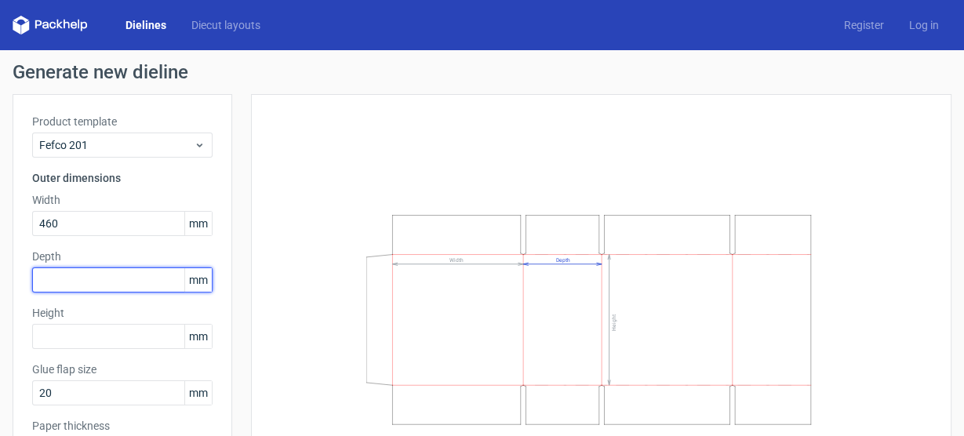
click at [94, 270] on input "text" at bounding box center [122, 280] width 180 height 25
click at [94, 277] on input "text" at bounding box center [122, 280] width 180 height 25
type input "380"
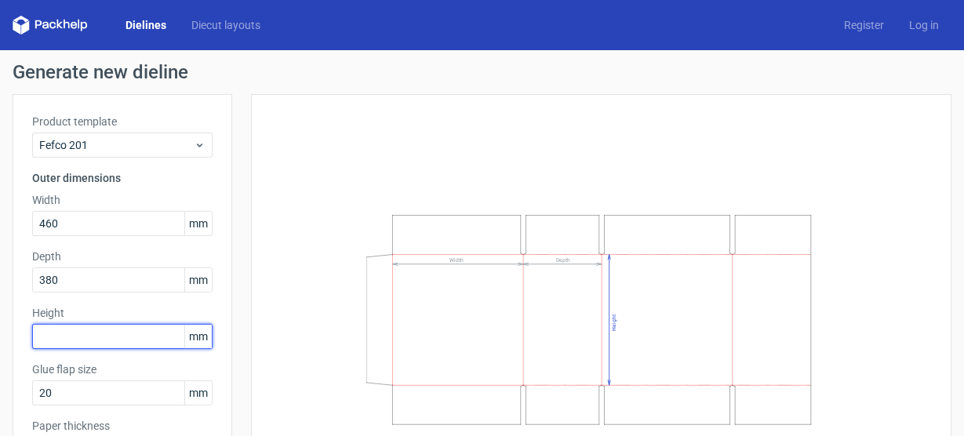
click at [96, 326] on input "text" at bounding box center [122, 336] width 180 height 25
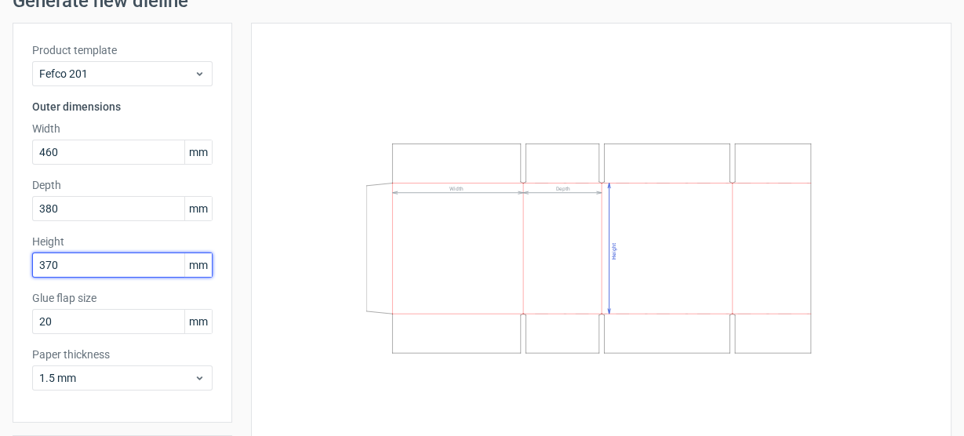
scroll to position [120, 0]
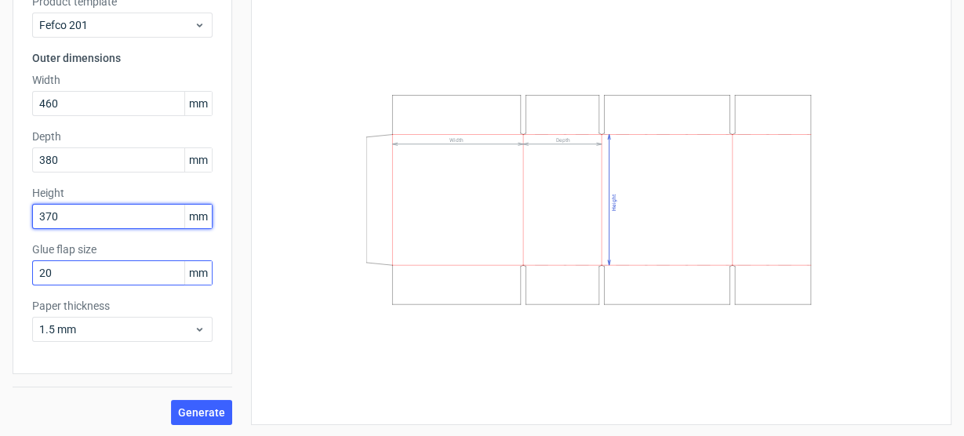
type input "370"
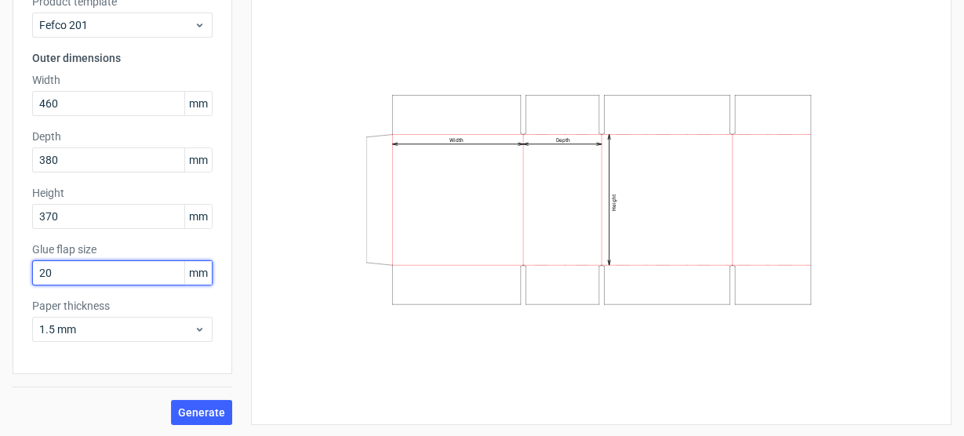
drag, startPoint x: 86, startPoint y: 275, endPoint x: 0, endPoint y: 260, distance: 87.4
click at [0, 260] on div "Generate new dieline Product template Fefco 201 Outer dimensions Width 460 mm D…" at bounding box center [482, 184] width 964 height 508
type input "3"
type input "25"
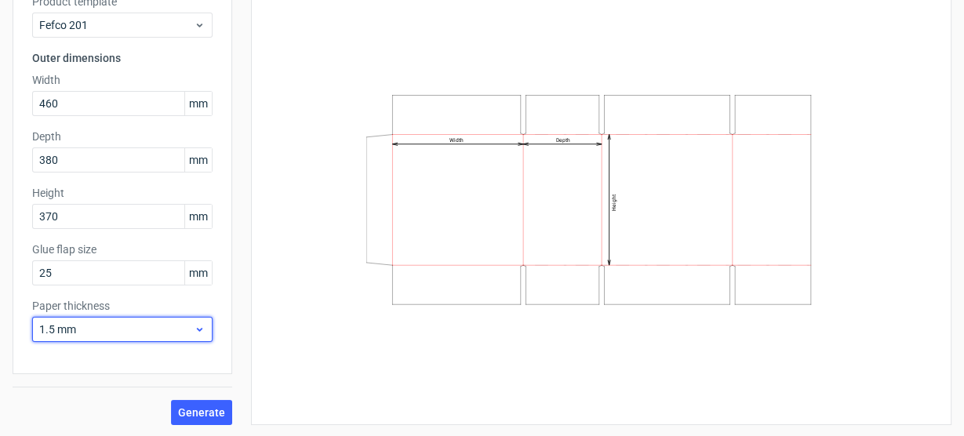
click at [133, 340] on div "1.5 mm" at bounding box center [122, 329] width 180 height 25
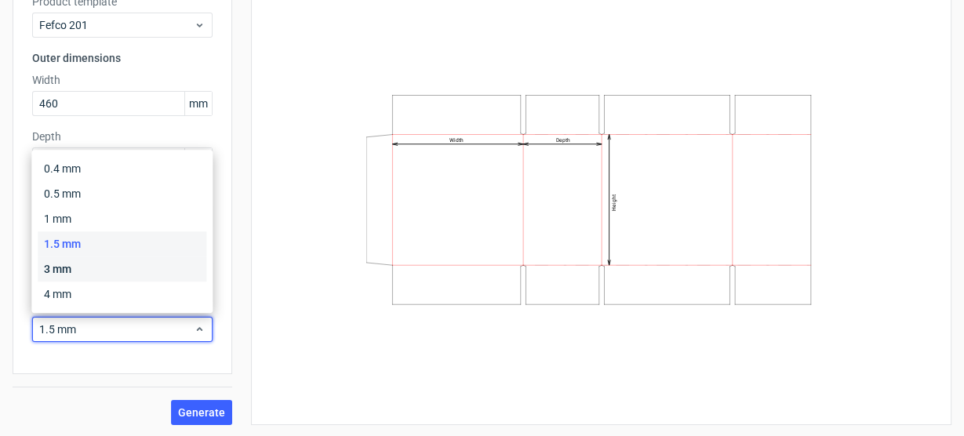
click at [88, 272] on div "3 mm" at bounding box center [122, 269] width 169 height 25
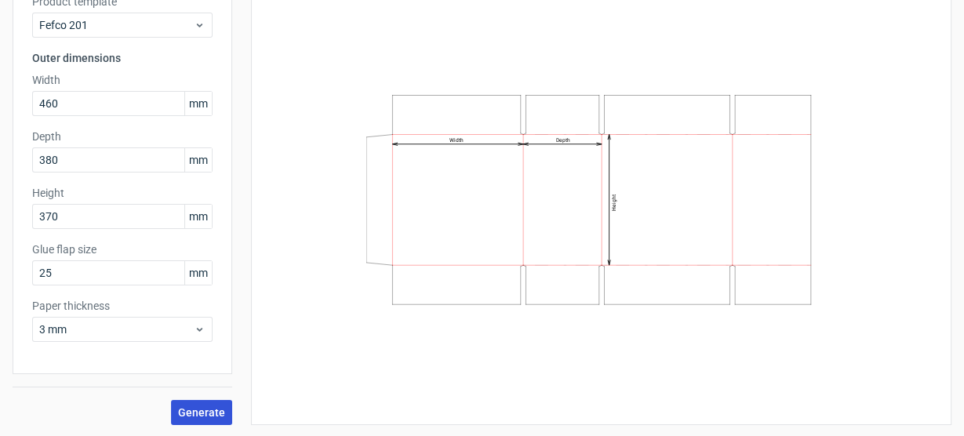
click at [205, 413] on span "Generate" at bounding box center [201, 412] width 47 height 11
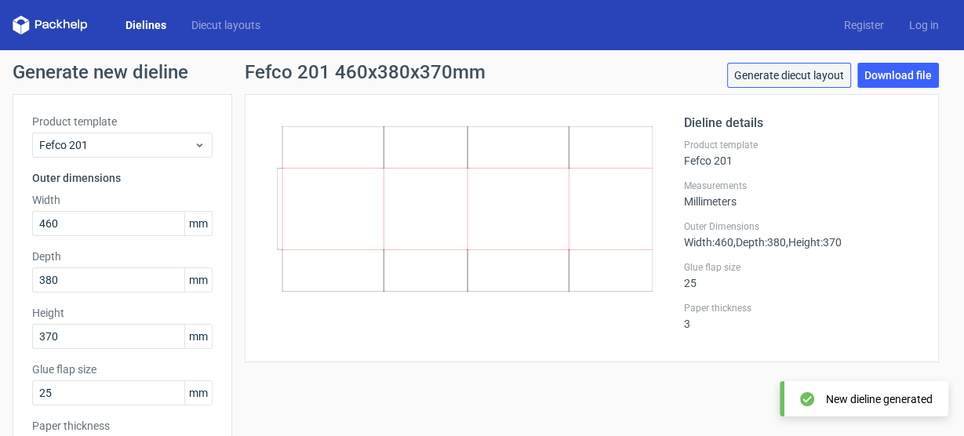
click at [796, 75] on link "Generate diecut layout" at bounding box center [789, 75] width 124 height 25
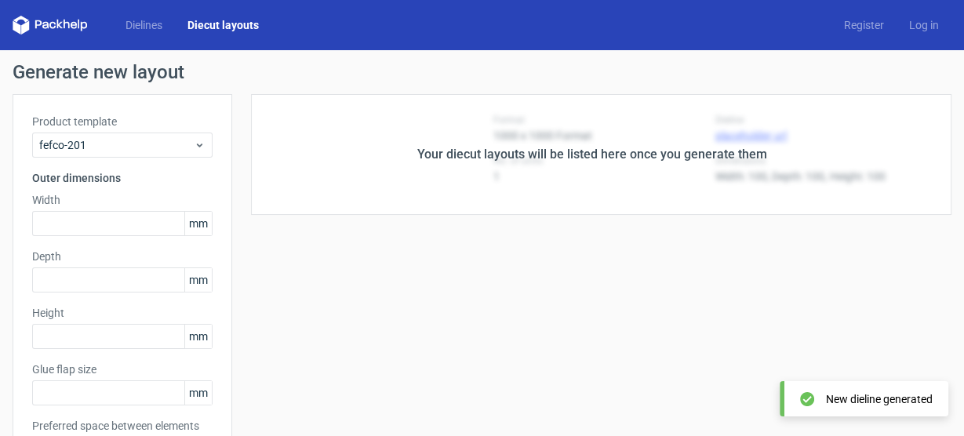
type input "460"
type input "380"
type input "370"
type input "25"
type input "5"
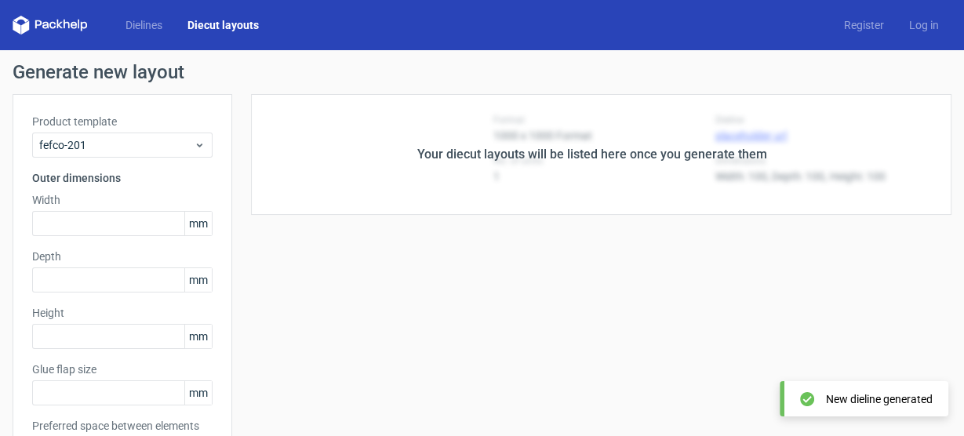
type input "48"
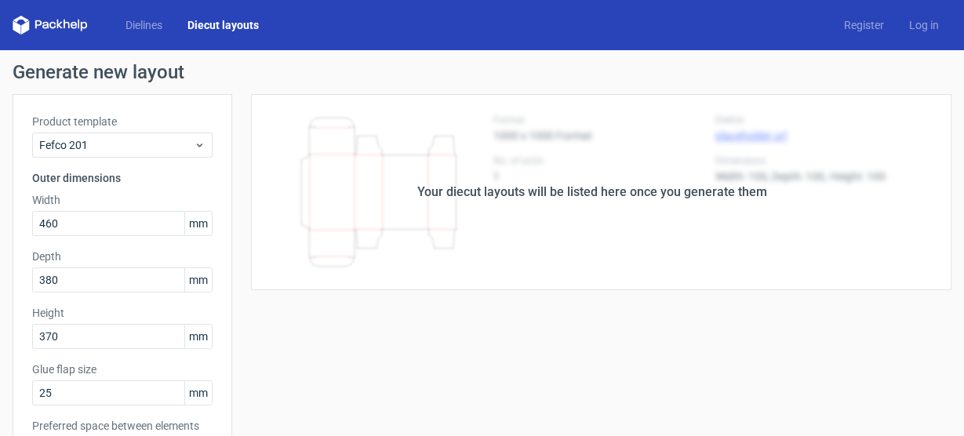
click at [632, 198] on div "Your diecut layouts will be listed here once you generate them" at bounding box center [592, 192] width 350 height 19
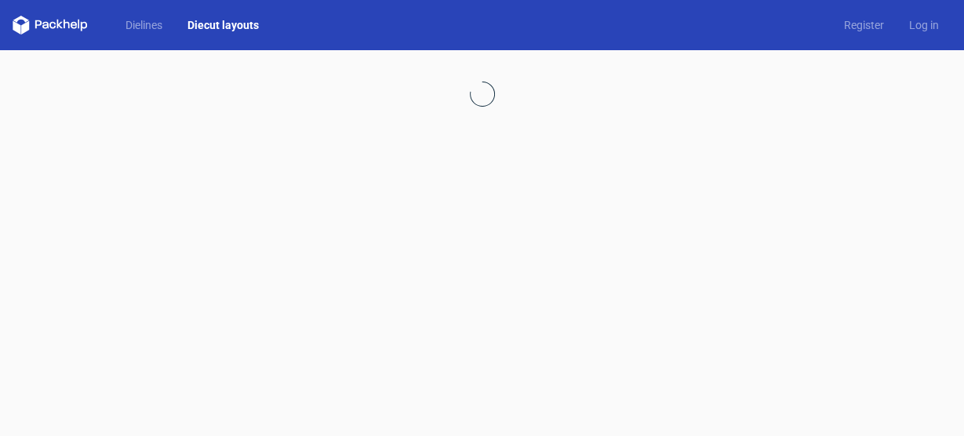
click at [227, 23] on link "Diecut layouts" at bounding box center [223, 25] width 96 height 16
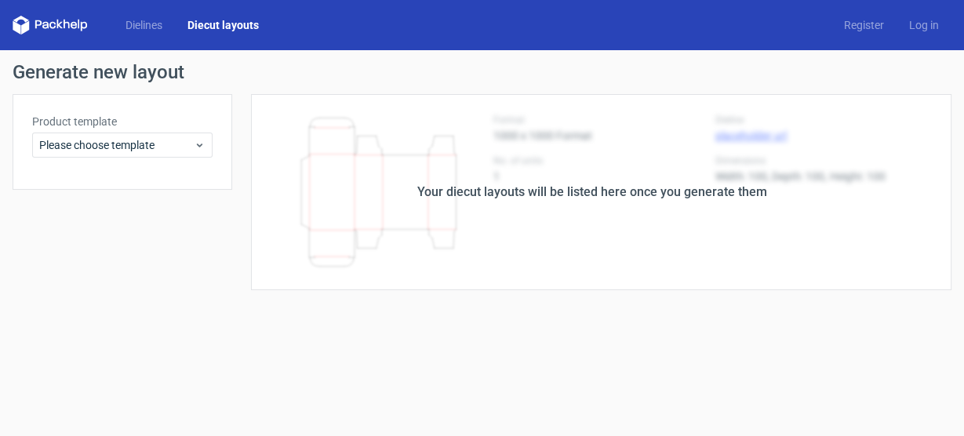
click at [222, 24] on link "Diecut layouts" at bounding box center [223, 25] width 96 height 16
click at [123, 166] on div "Product template Please choose template" at bounding box center [123, 142] width 220 height 96
click at [126, 147] on span "Please choose template" at bounding box center [116, 145] width 155 height 16
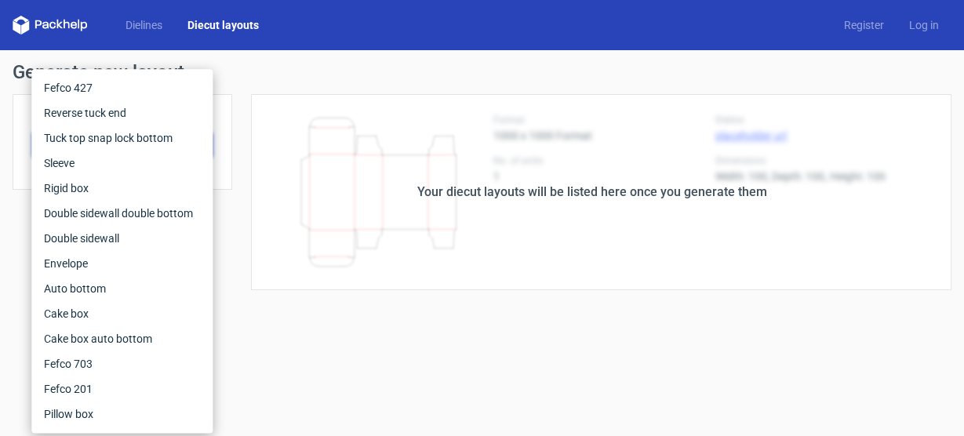
click at [337, 336] on form "Generate new layout Product template Please choose template Your diecut layouts…" at bounding box center [482, 243] width 964 height 386
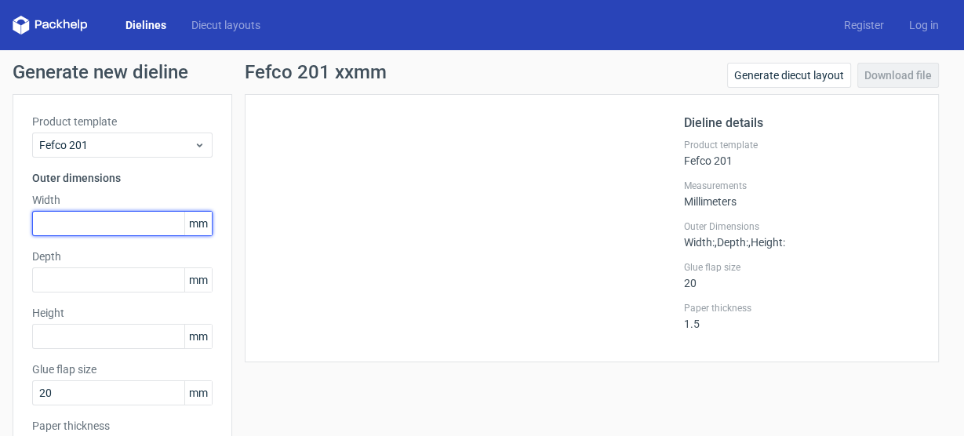
click at [96, 220] on input "text" at bounding box center [122, 223] width 180 height 25
type input "460"
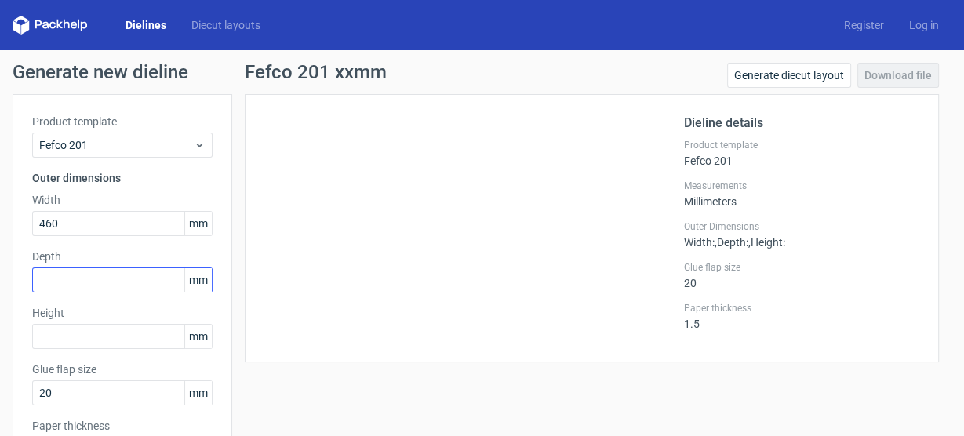
click at [88, 268] on div "Depth mm" at bounding box center [122, 271] width 180 height 44
click at [86, 282] on input "text" at bounding box center [122, 280] width 180 height 25
type input "380"
click at [108, 351] on div "Product template Fefco 201 Outer dimensions Width 460 mm Depth 380 mm Height mm…" at bounding box center [123, 294] width 220 height 400
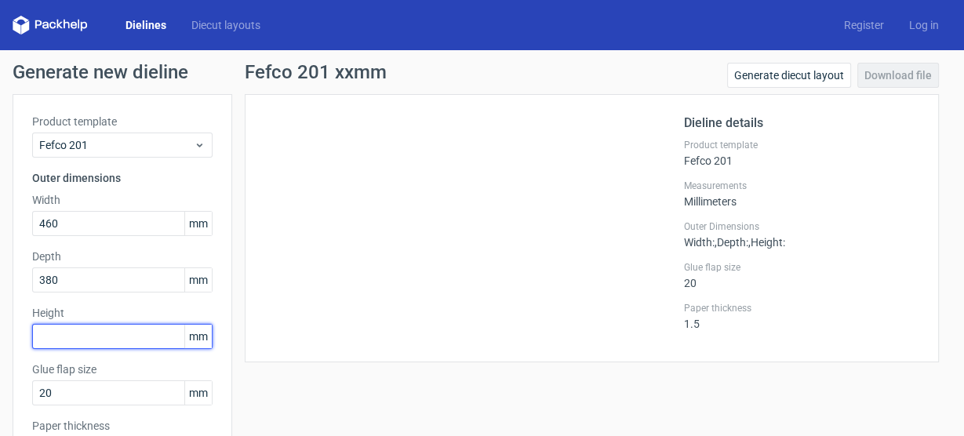
click at [113, 332] on input "text" at bounding box center [122, 336] width 180 height 25
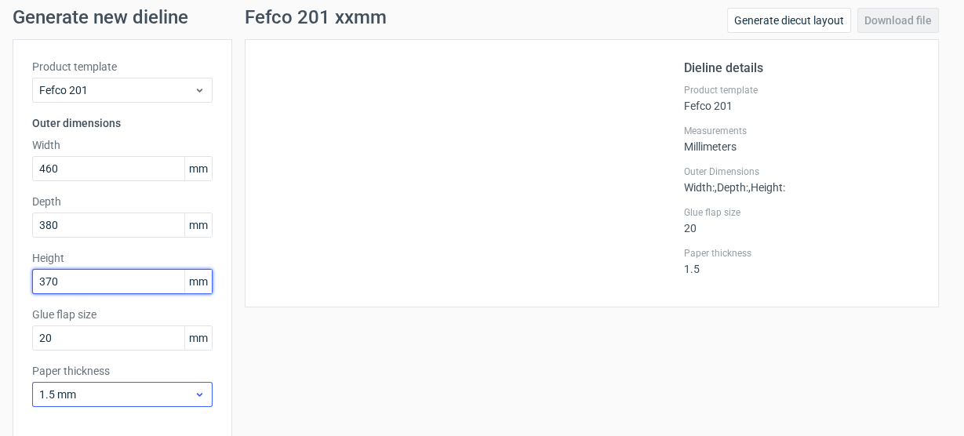
scroll to position [120, 0]
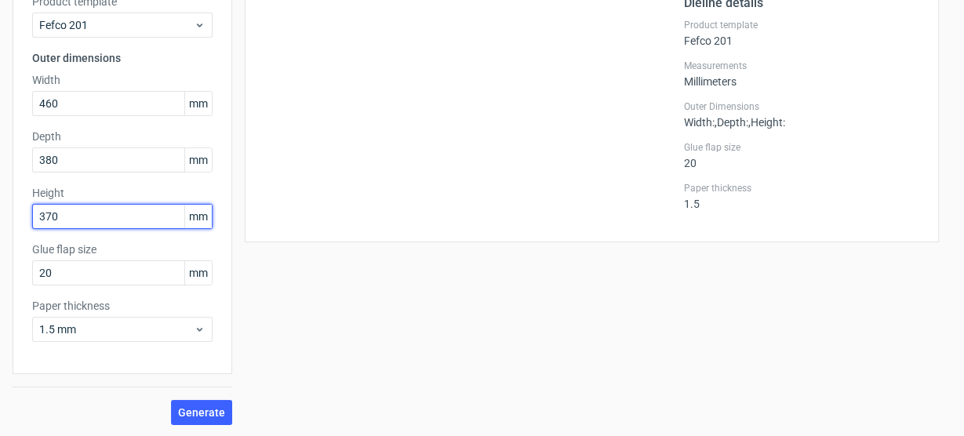
type input "370"
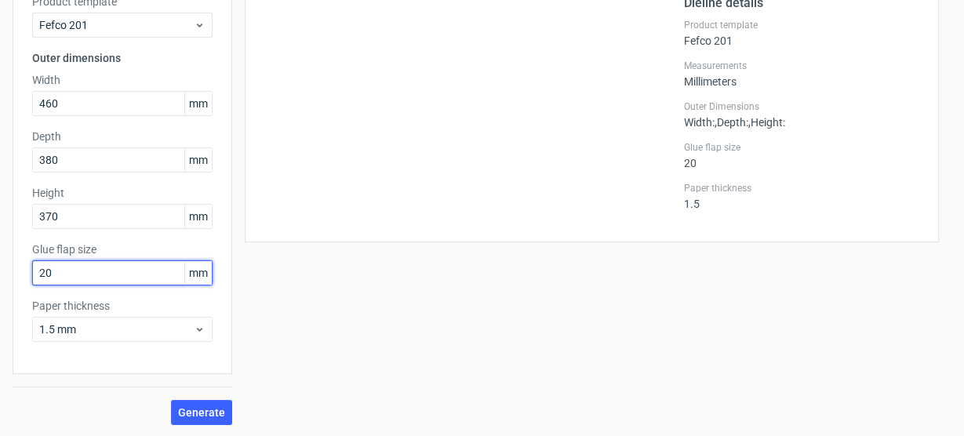
drag, startPoint x: 11, startPoint y: 270, endPoint x: 0, endPoint y: 239, distance: 32.5
click at [0, 241] on div "Generate new dieline Product template Fefco 201 Outer dimensions Width 460 mm D…" at bounding box center [482, 184] width 964 height 508
type input "30"
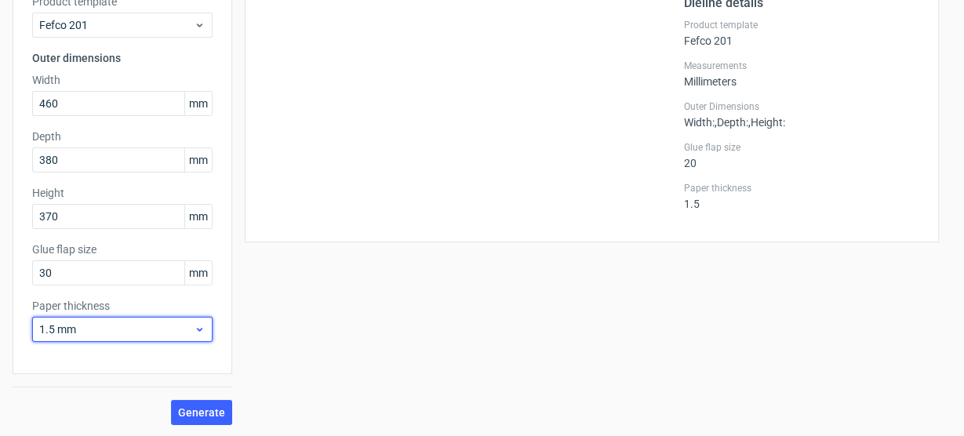
click at [69, 320] on div "1.5 mm" at bounding box center [122, 329] width 180 height 25
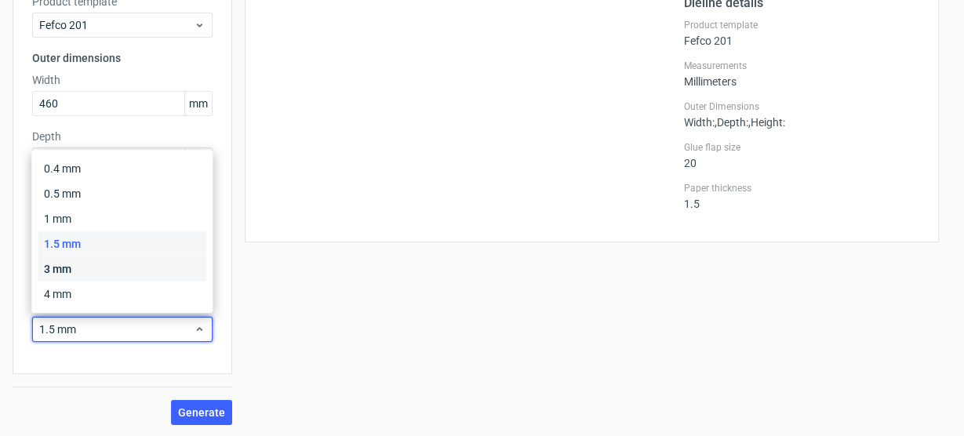
click at [82, 271] on div "3 mm" at bounding box center [122, 269] width 169 height 25
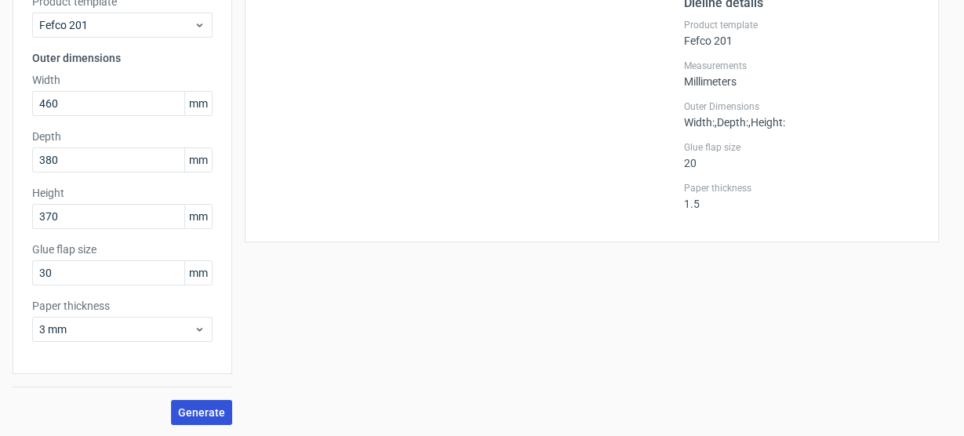
click at [210, 413] on span "Generate" at bounding box center [201, 412] width 47 height 11
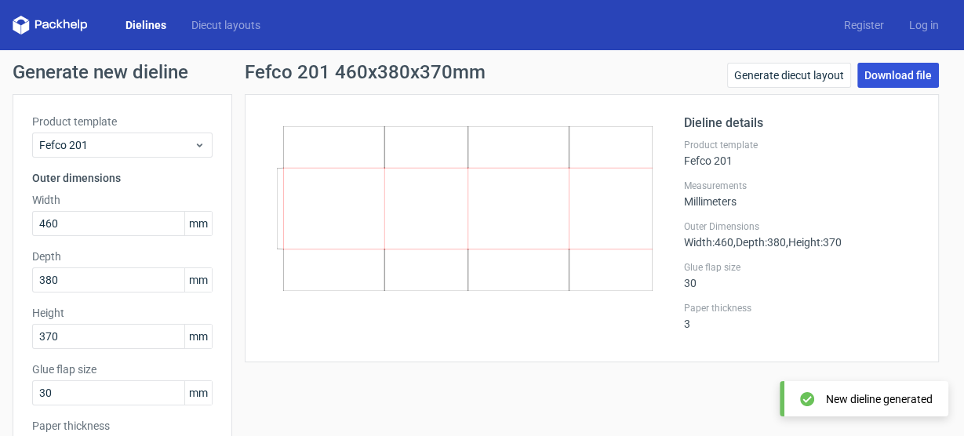
click at [912, 80] on link "Download file" at bounding box center [898, 75] width 82 height 25
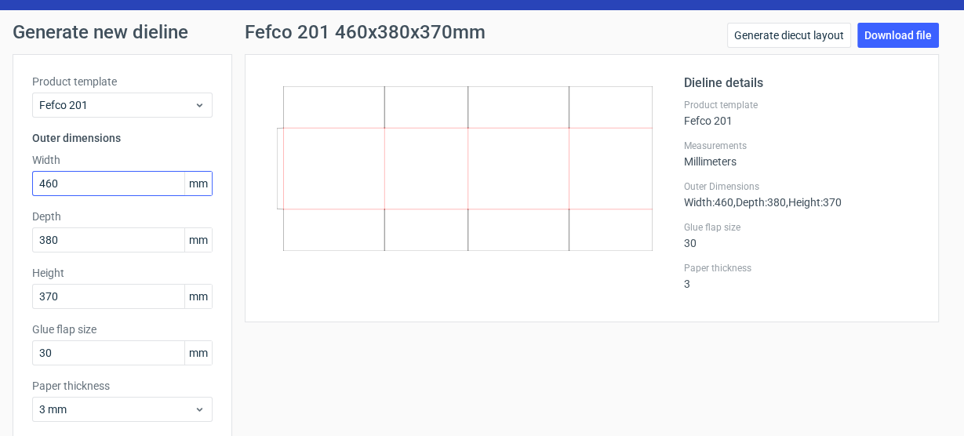
scroll to position [63, 0]
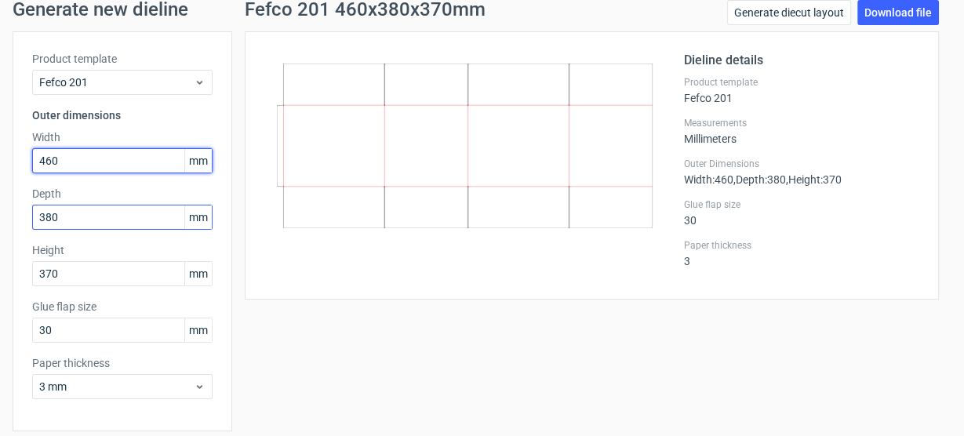
drag, startPoint x: 46, startPoint y: 162, endPoint x: 179, endPoint y: 216, distance: 143.2
click at [179, 216] on div "Product template Fefco 201 Outer dimensions Width 460 mm Depth 380 mm Height 37…" at bounding box center [123, 231] width 220 height 400
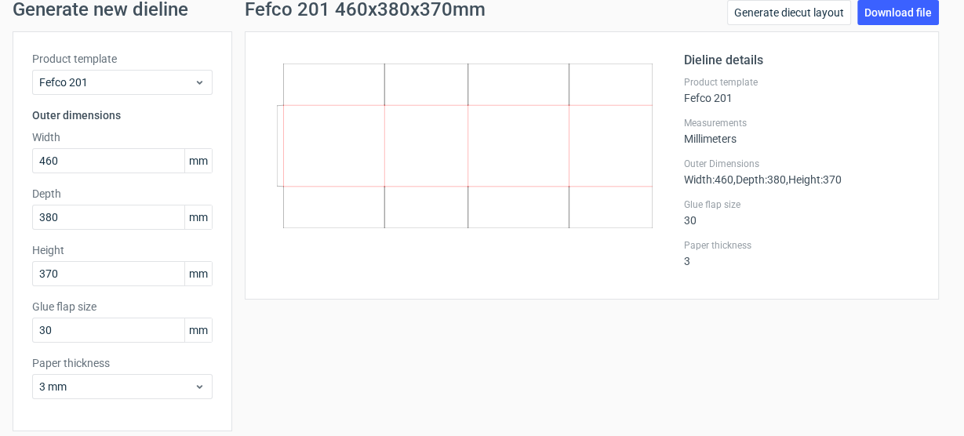
click at [275, 323] on div "Fefco 201 460x380x370mm Generate diecut layout Download file Dieline details Pr…" at bounding box center [591, 241] width 719 height 482
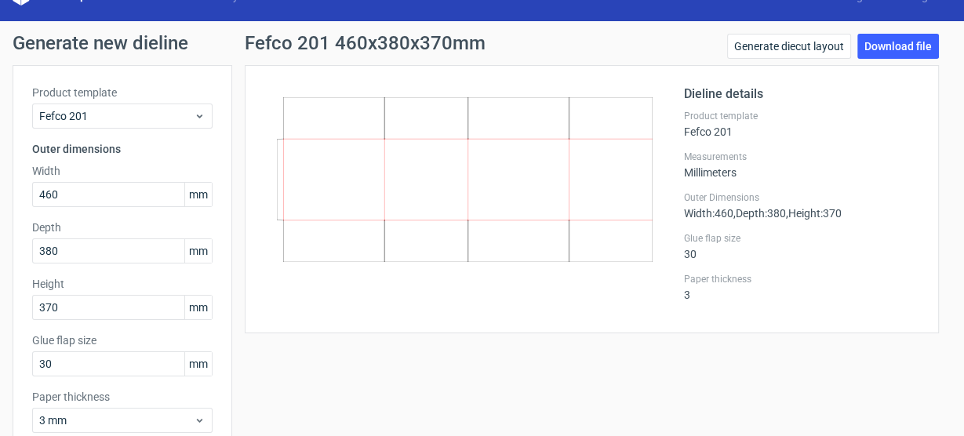
scroll to position [0, 0]
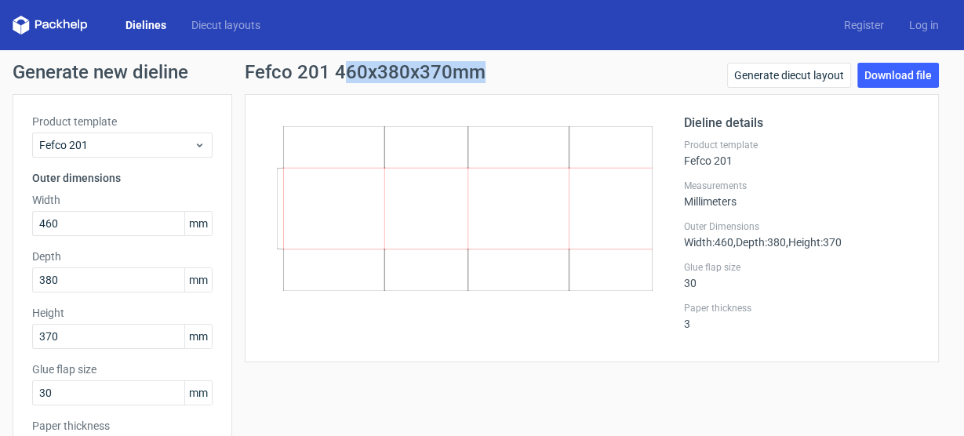
drag, startPoint x: 339, startPoint y: 73, endPoint x: 478, endPoint y: 74, distance: 138.9
click at [478, 74] on h1 "Fefco 201 460x380x370mm" at bounding box center [365, 72] width 241 height 19
copy h1 "60x380x370mm"
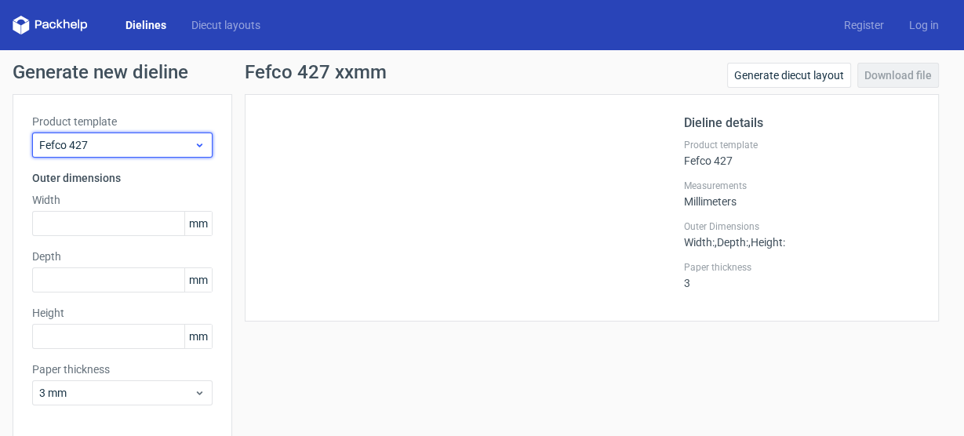
click at [131, 147] on span "Fefco 427" at bounding box center [116, 145] width 155 height 16
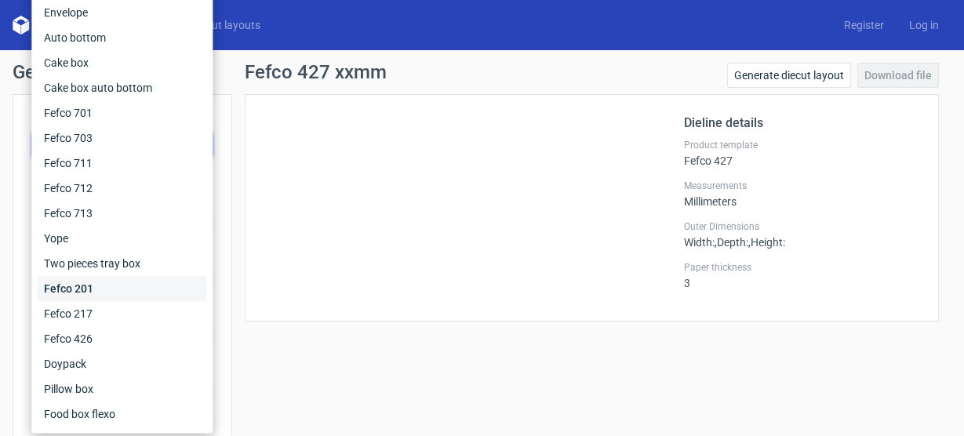
click at [111, 282] on div "Fefco 201" at bounding box center [122, 288] width 169 height 25
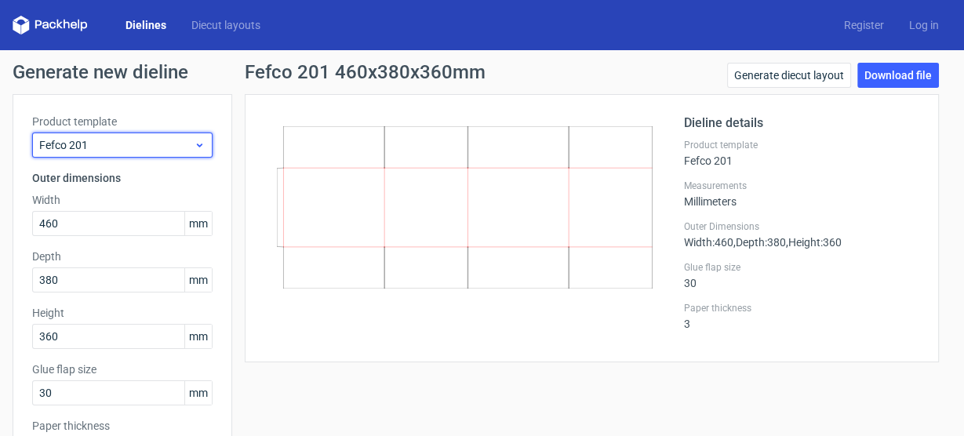
click at [119, 150] on span "Fefco 201" at bounding box center [116, 145] width 155 height 16
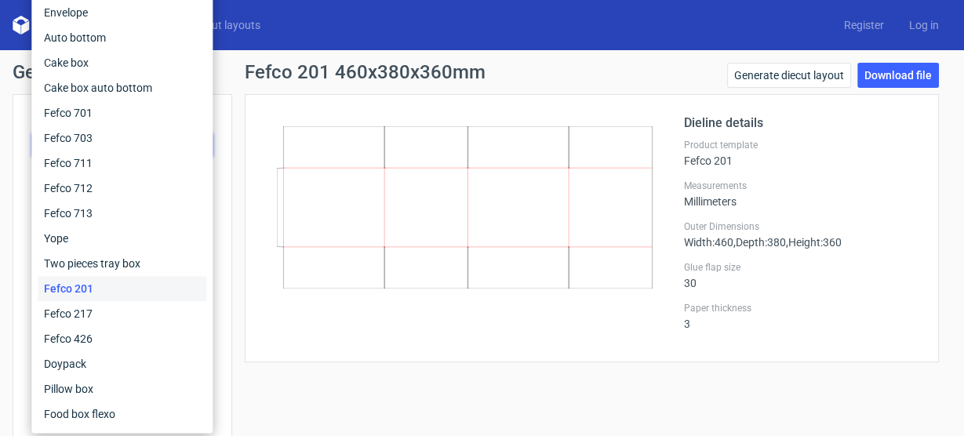
click at [451, 326] on div at bounding box center [474, 228] width 420 height 229
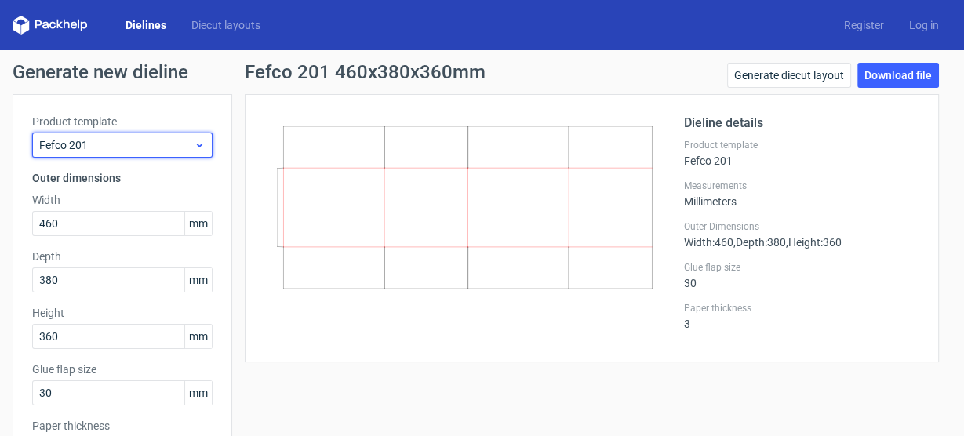
click at [101, 142] on span "Fefco 201" at bounding box center [116, 145] width 155 height 16
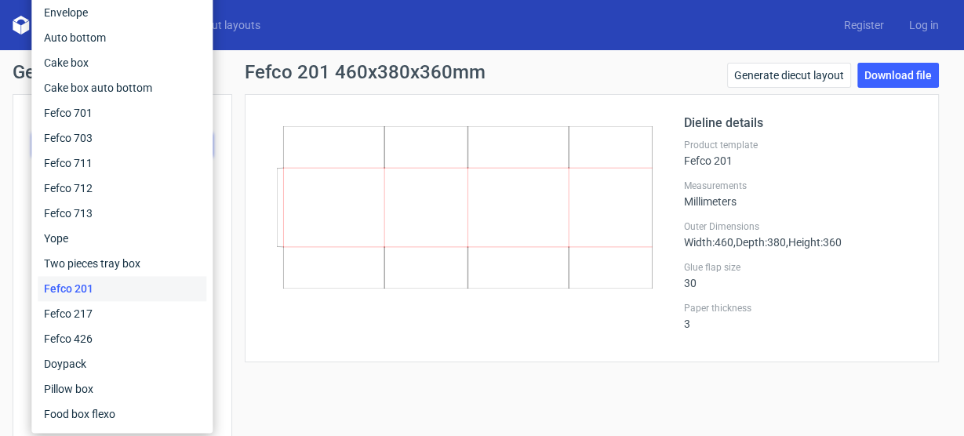
click at [458, 310] on div at bounding box center [474, 228] width 420 height 229
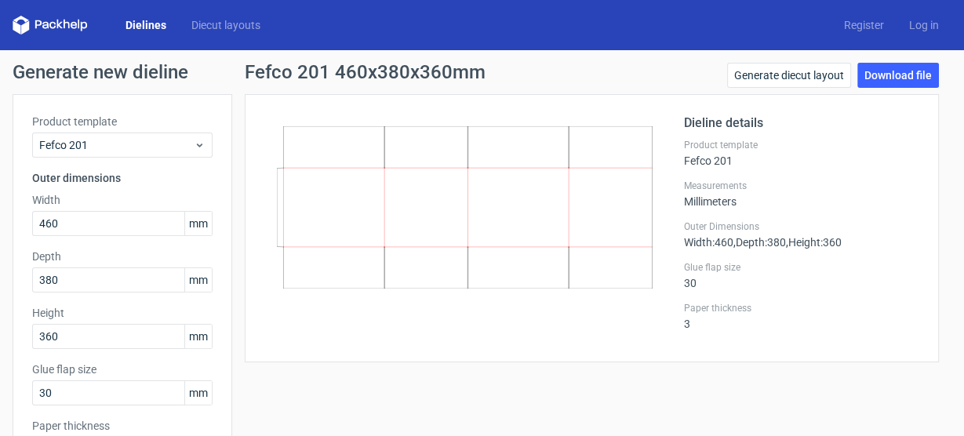
click at [93, 170] on h3 "Outer dimensions" at bounding box center [122, 178] width 180 height 16
click at [100, 135] on div "Fefco 201" at bounding box center [122, 145] width 180 height 25
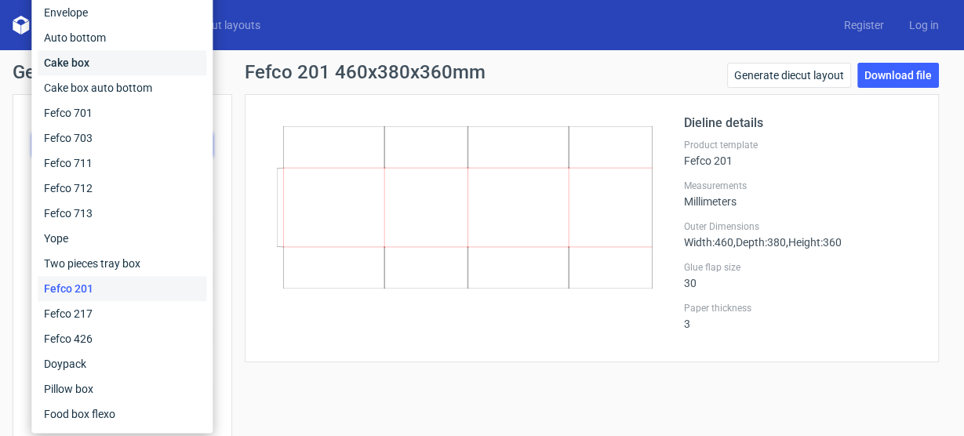
click at [116, 73] on div "Cake box" at bounding box center [122, 62] width 169 height 25
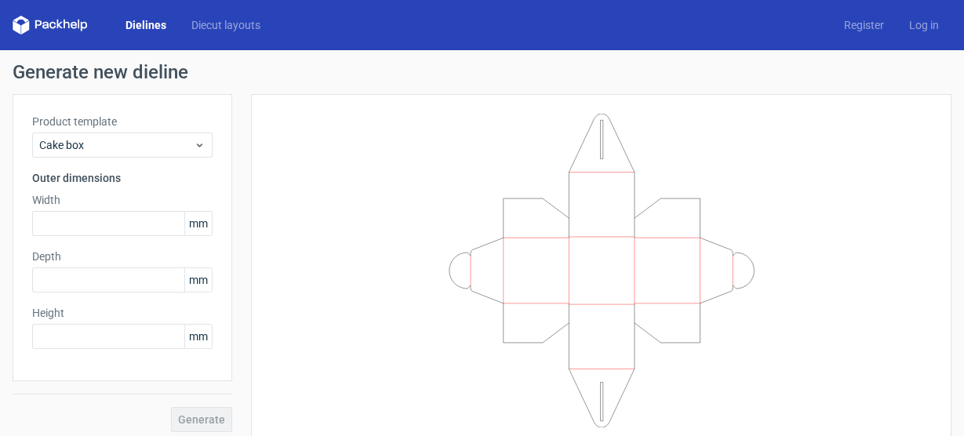
click at [93, 246] on div "Product template Cake box Outer dimensions Width mm Depth mm Height mm" at bounding box center [123, 237] width 220 height 287
click at [93, 220] on input "text" at bounding box center [122, 223] width 180 height 25
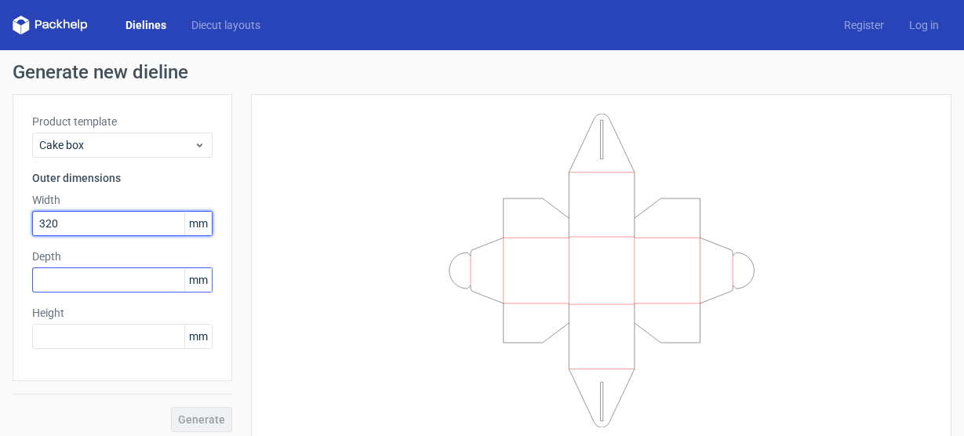
type input "320"
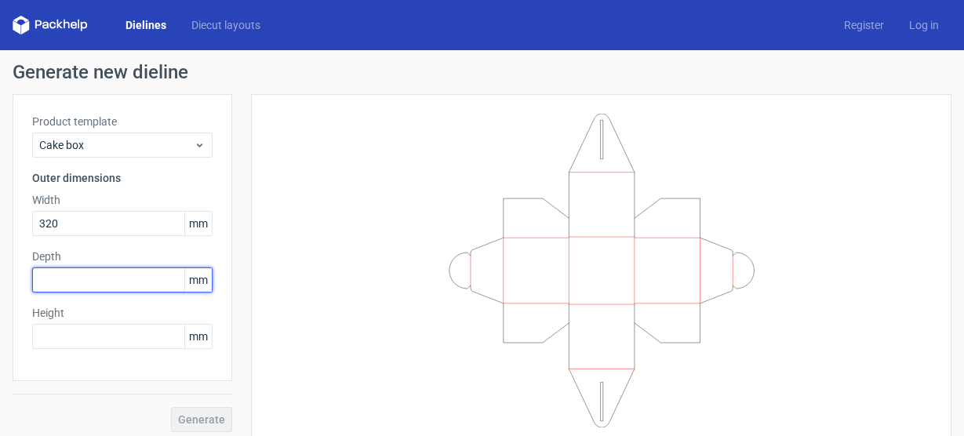
click at [71, 282] on input "text" at bounding box center [122, 280] width 180 height 25
type input "150"
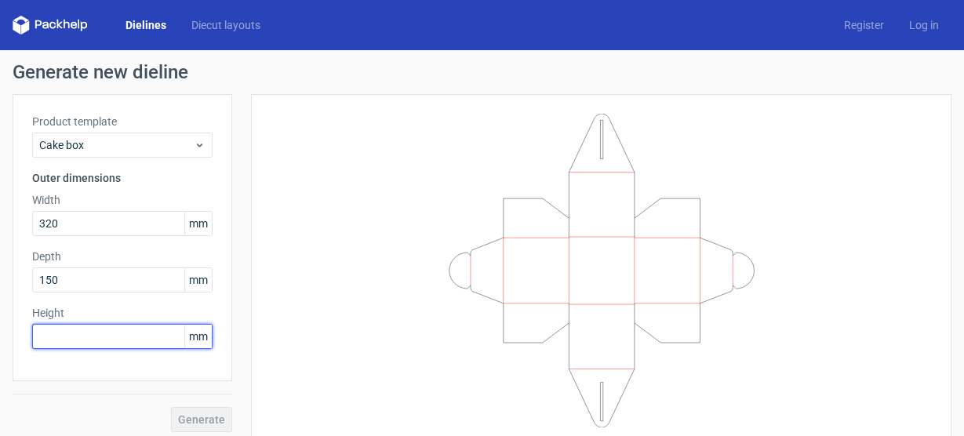
click at [106, 329] on input "text" at bounding box center [122, 336] width 180 height 25
type input "240"
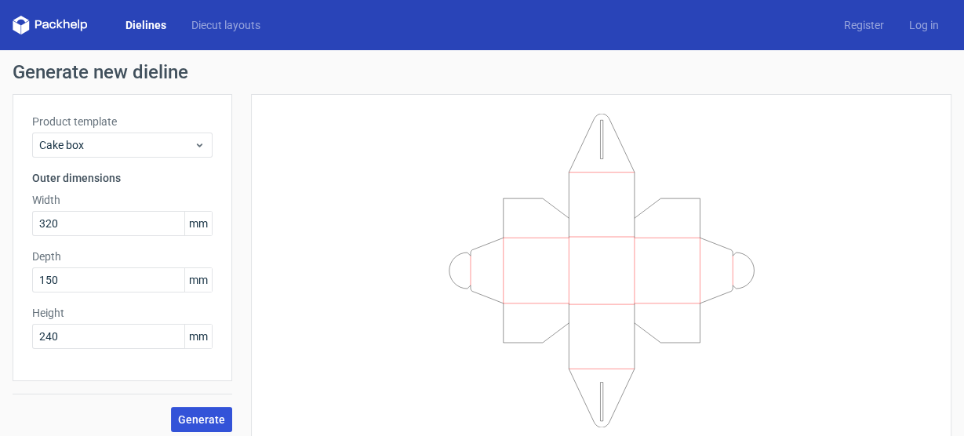
click at [217, 421] on span "Generate" at bounding box center [201, 419] width 47 height 11
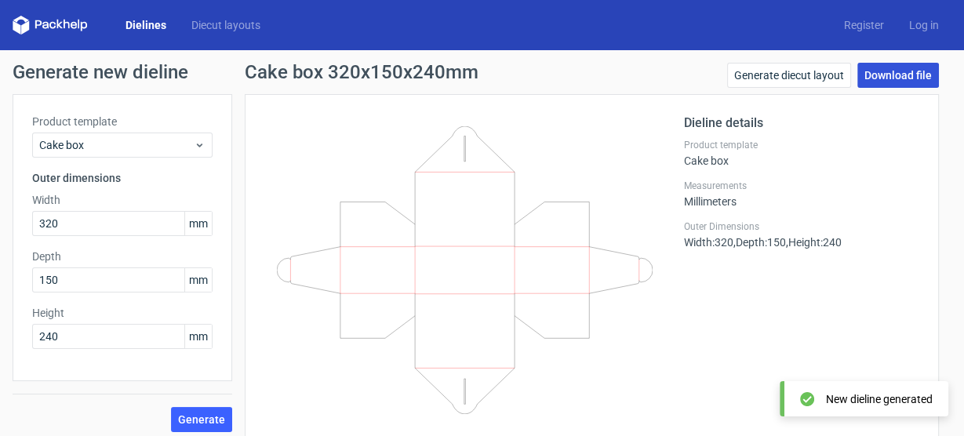
click at [890, 75] on link "Download file" at bounding box center [898, 75] width 82 height 25
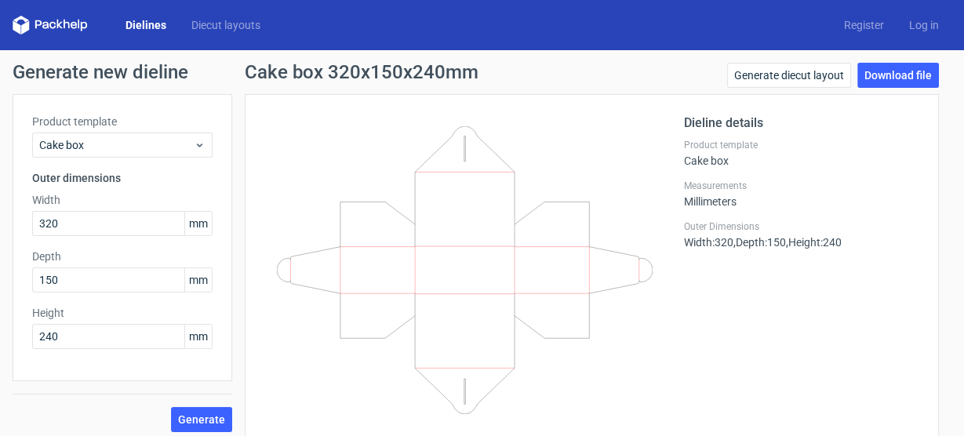
click at [745, 331] on div "Dieline details Product template Cake box Measurements Millimeters Outer Dimens…" at bounding box center [801, 272] width 235 height 317
